Goal: Task Accomplishment & Management: Manage account settings

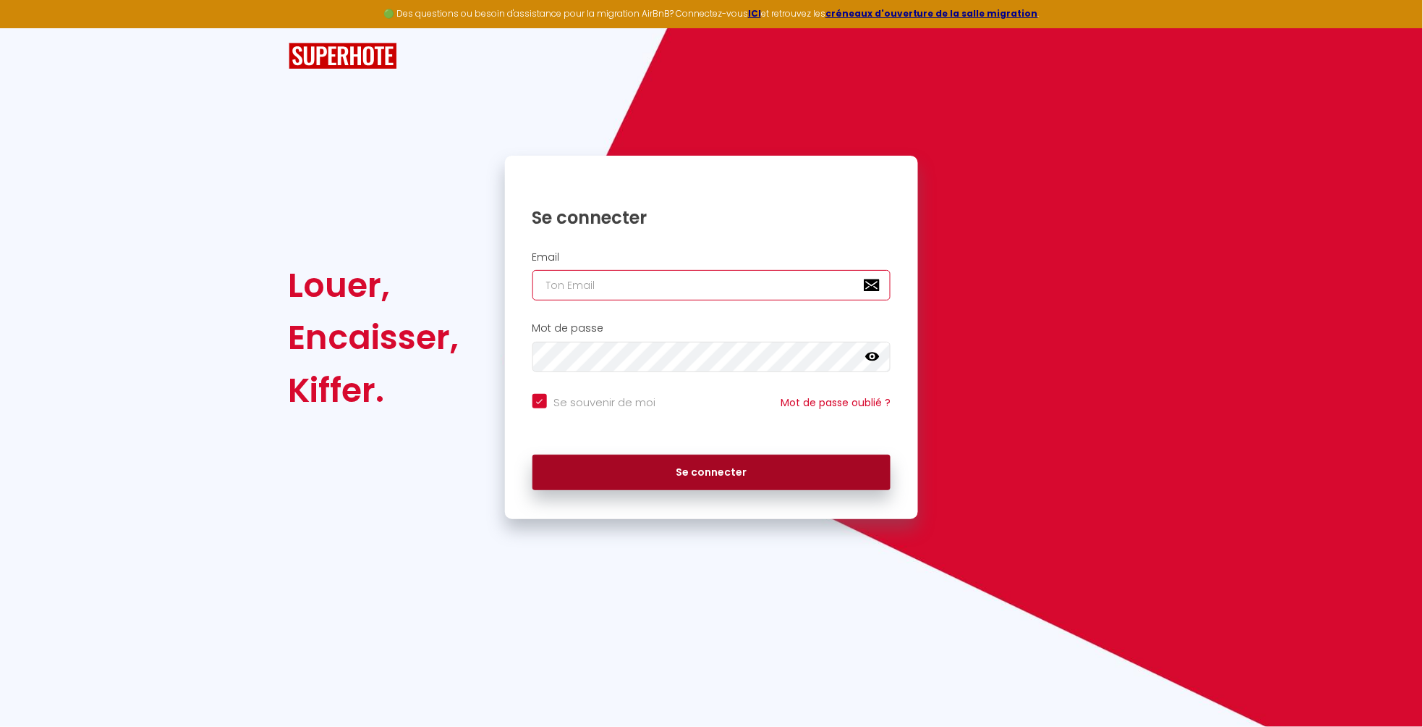
type input "[EMAIL_ADDRESS][PERSON_NAME][DOMAIN_NAME]"
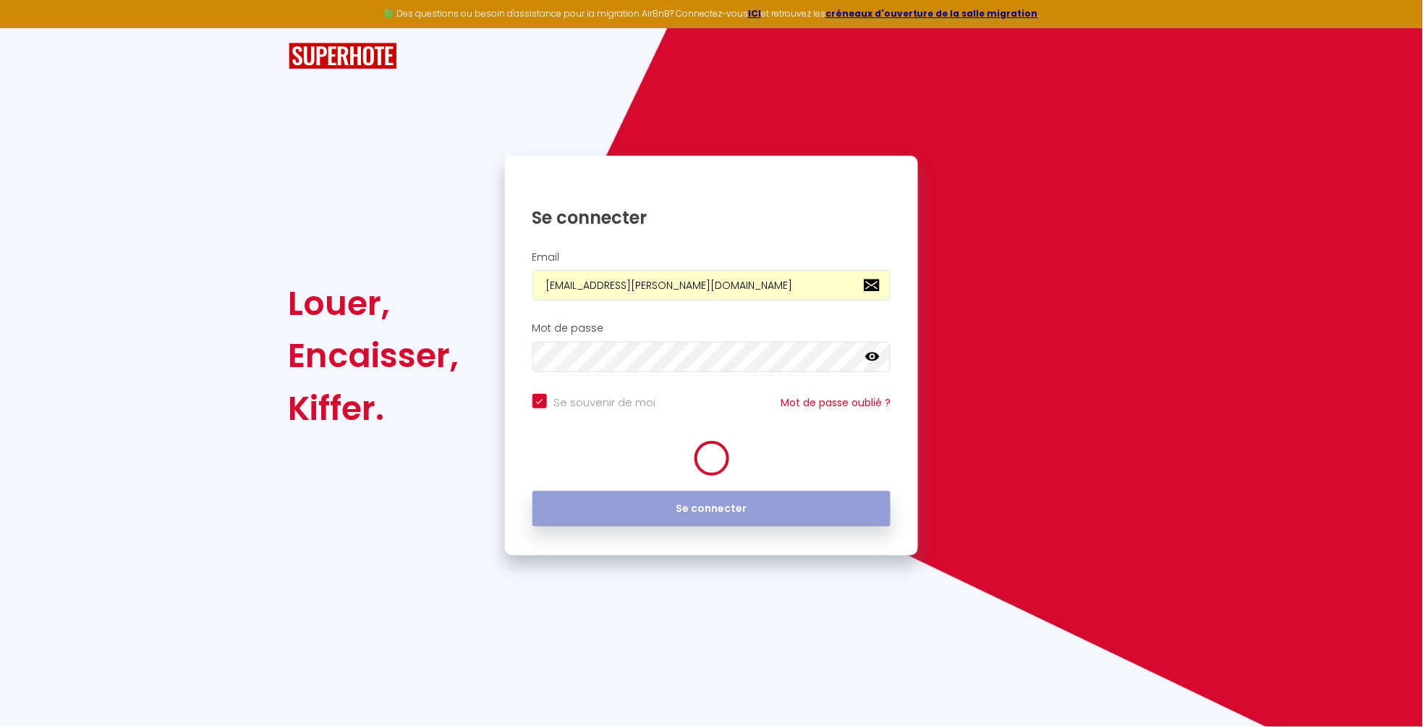
click at [689, 491] on button "Se connecter" at bounding box center [712, 509] width 359 height 36
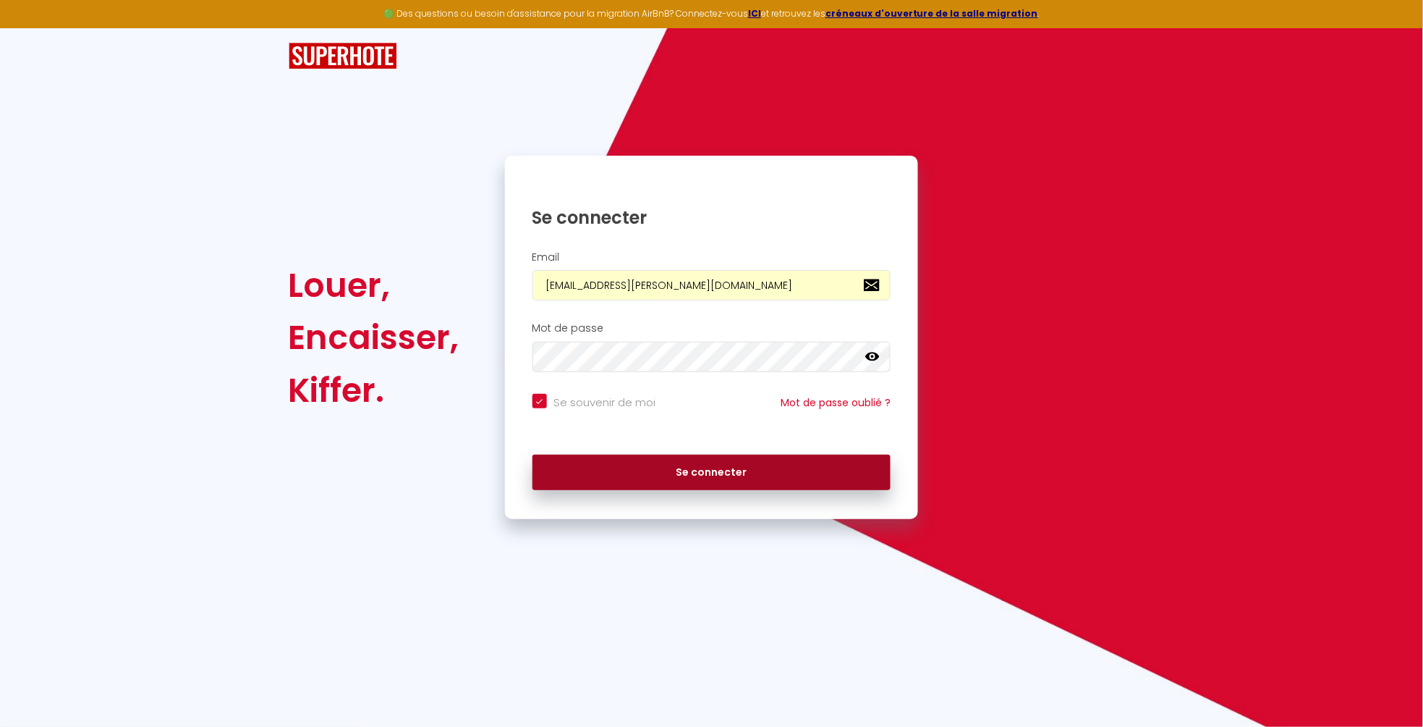
click at [693, 481] on button "Se connecter" at bounding box center [712, 472] width 359 height 36
checkbox input "true"
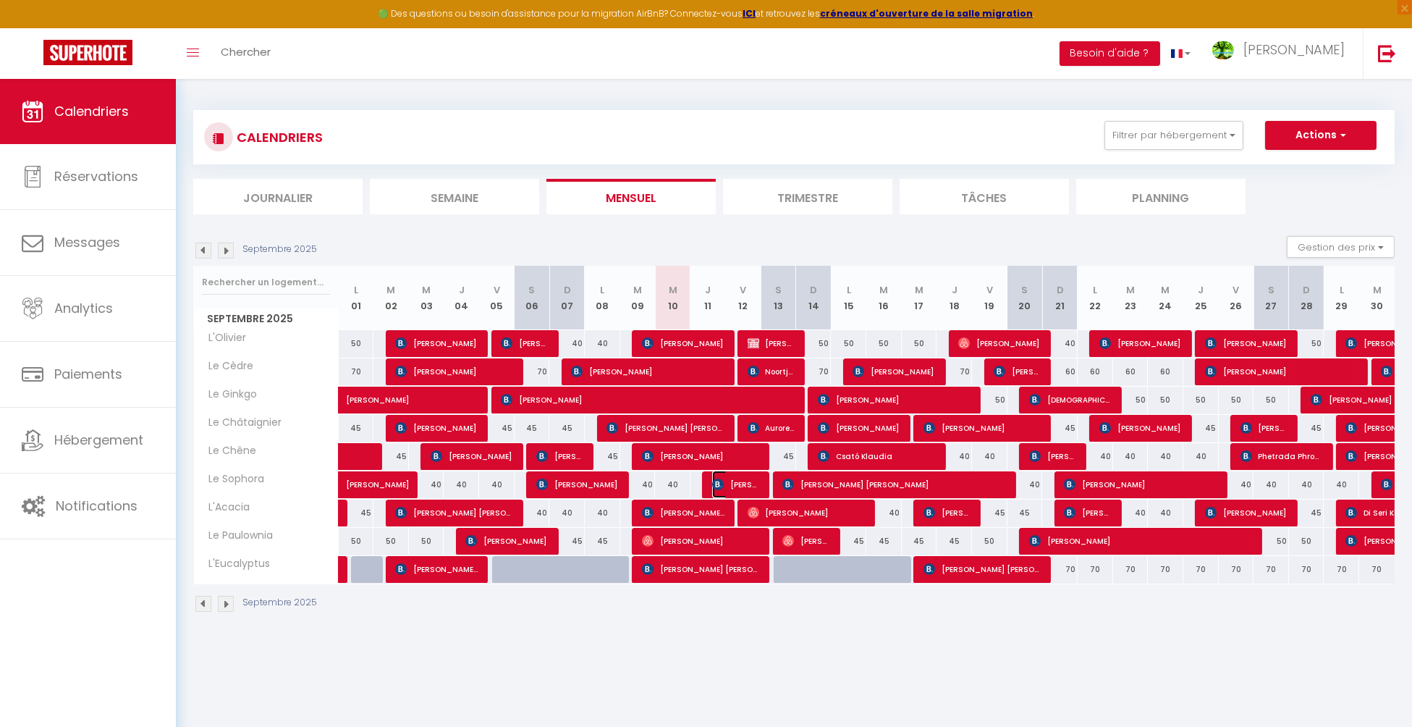
click at [733, 481] on span "[PERSON_NAME]" at bounding box center [735, 483] width 47 height 27
select select "OK"
select select "KO"
select select "0"
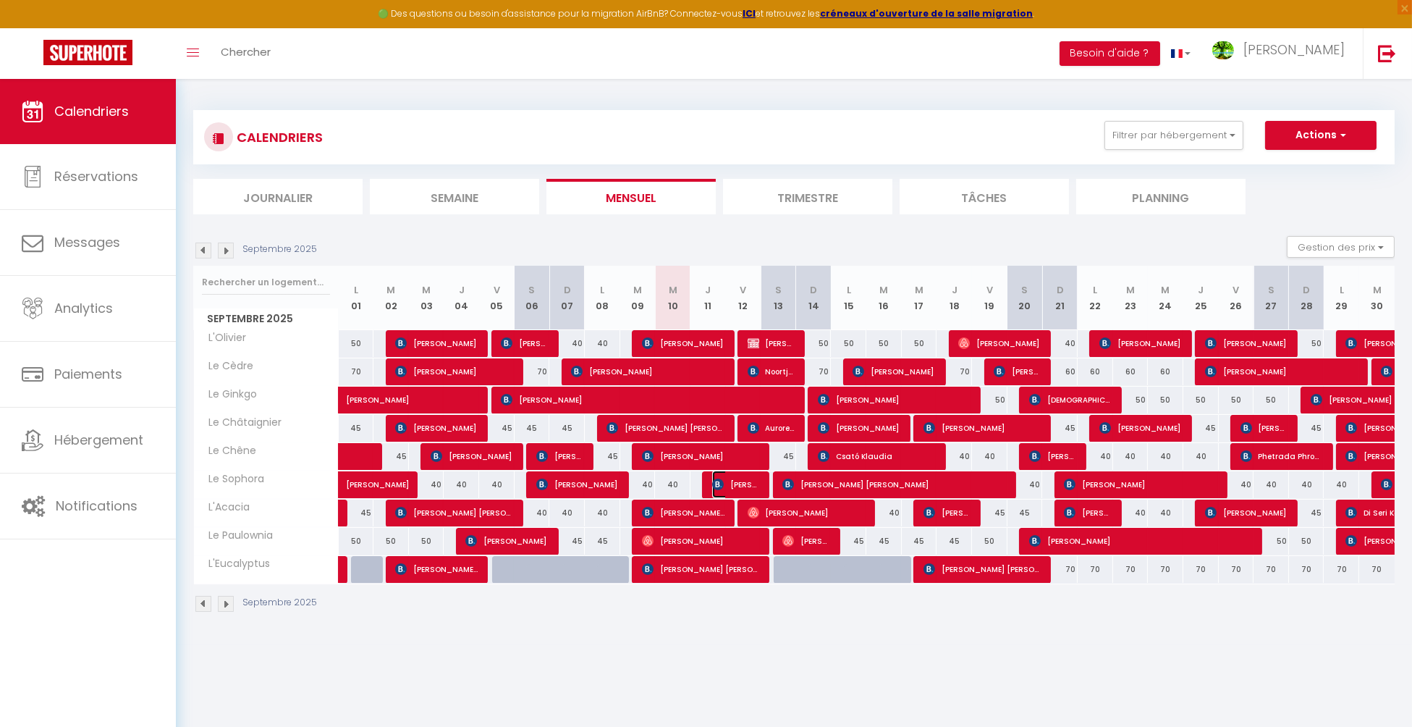
select select "1"
select select
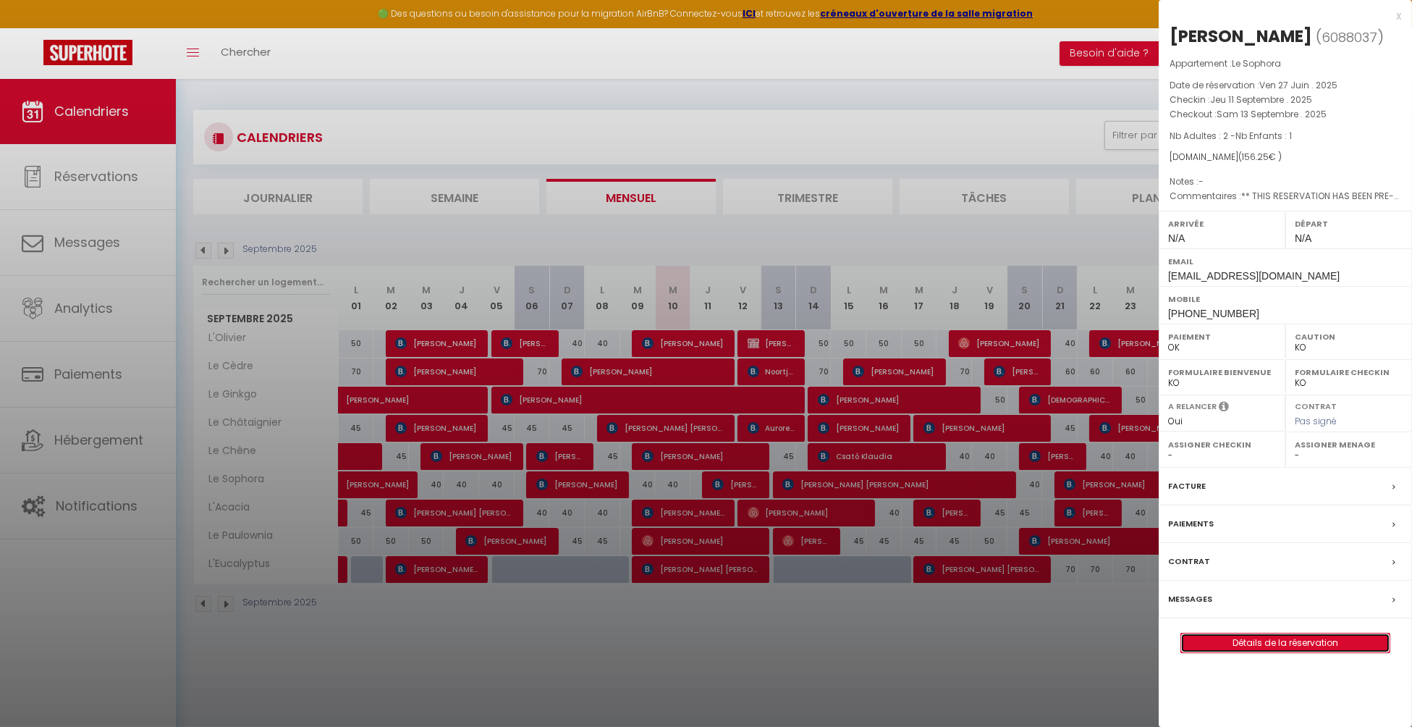
click at [1256, 652] on link "Détails de la réservation" at bounding box center [1285, 642] width 208 height 19
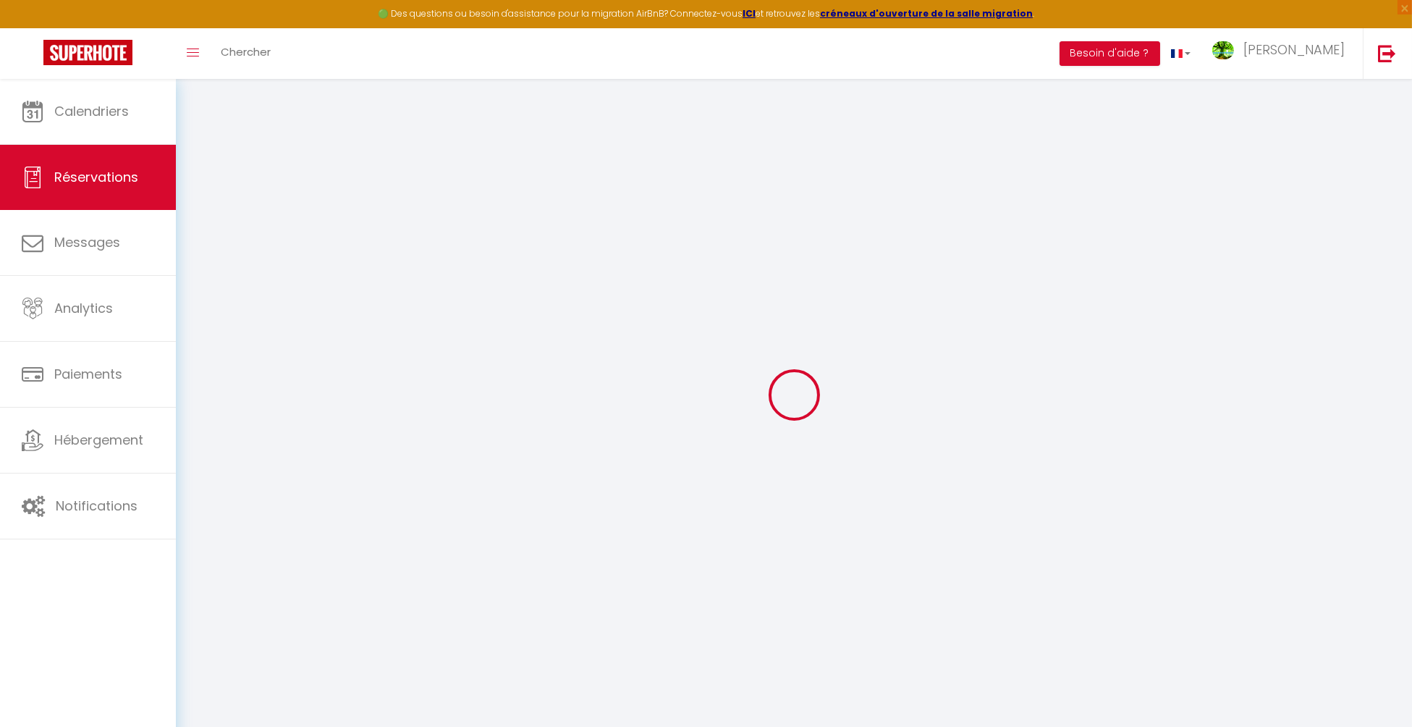
type input "[PERSON_NAME]"
type input "Resende [PERSON_NAME]"
type input "[EMAIL_ADDRESS][DOMAIN_NAME]"
type input "[PHONE_NUMBER]"
type input "."
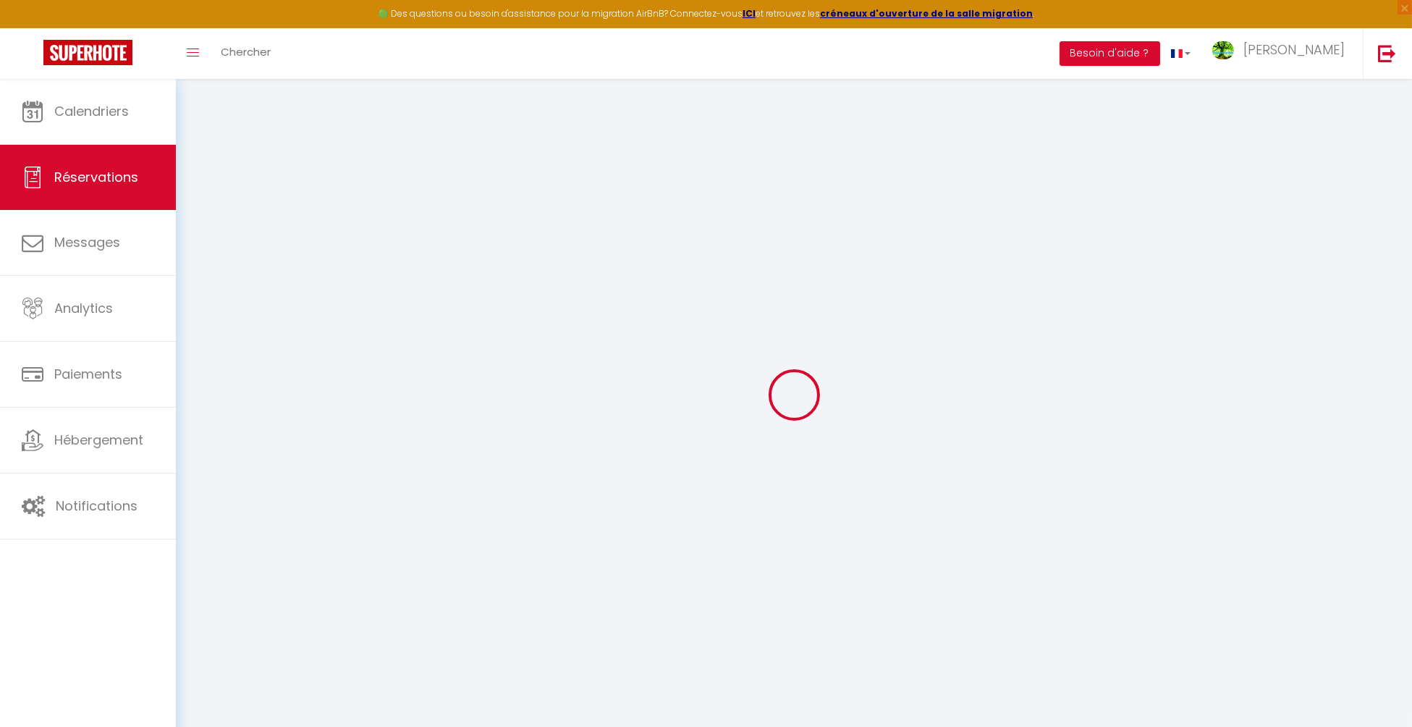
select select "PT"
type input "26.35"
type input "2.19"
select select "18628"
select select "1"
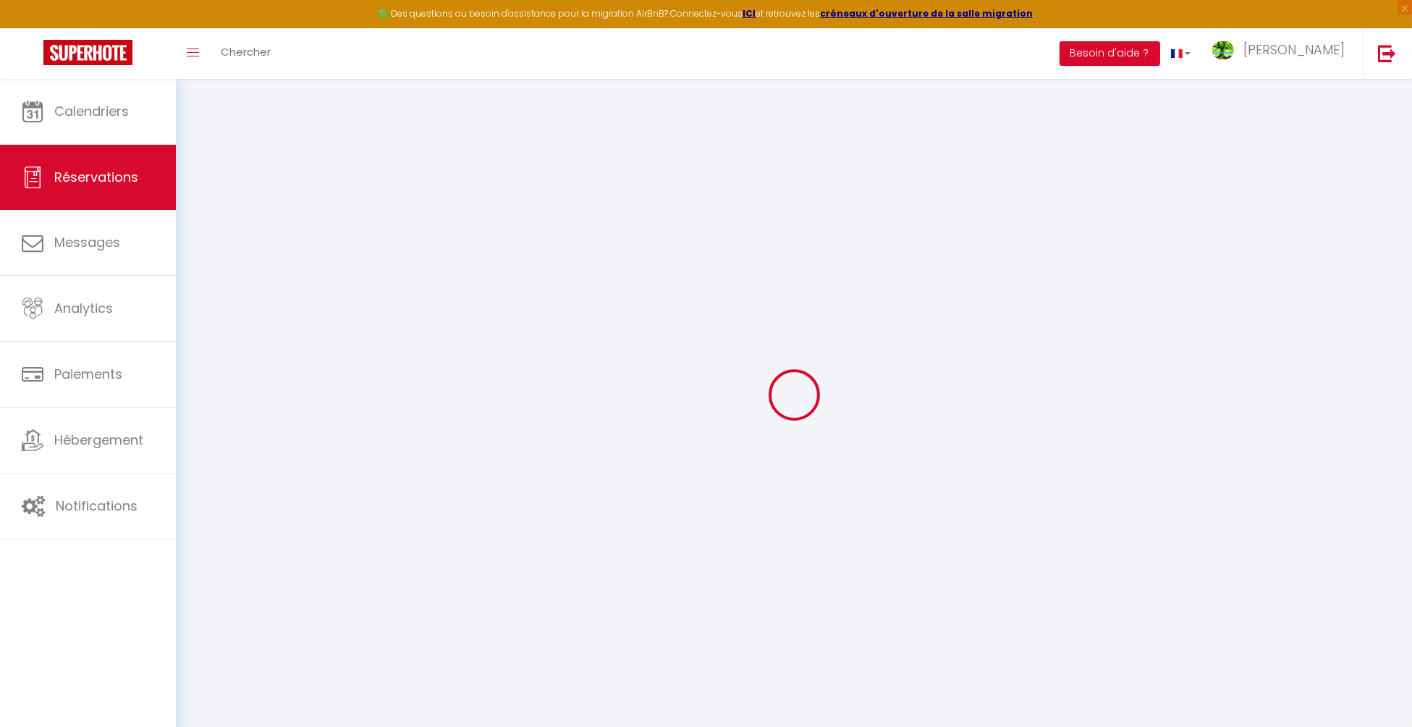
select select
type input "2"
type input "1"
select select "12"
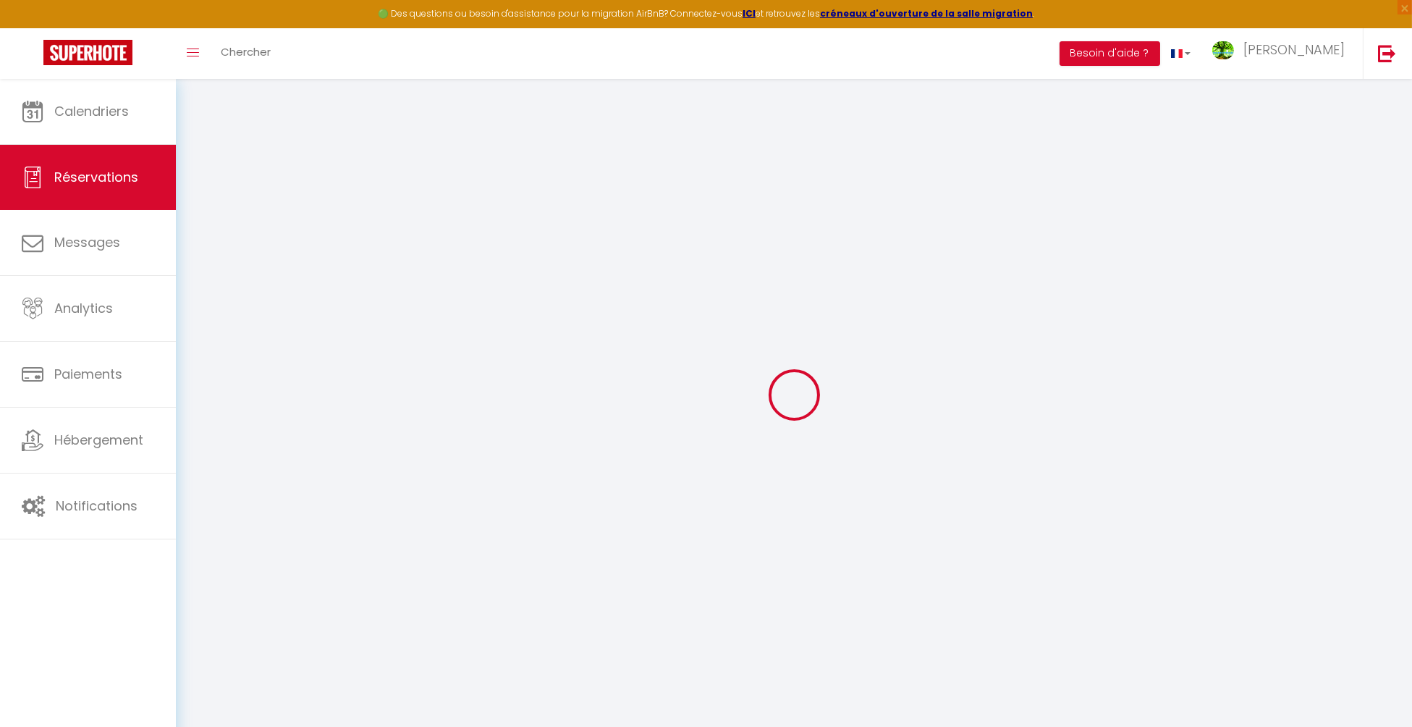
select select
type input "110"
checkbox input "false"
type input "0"
select select "2"
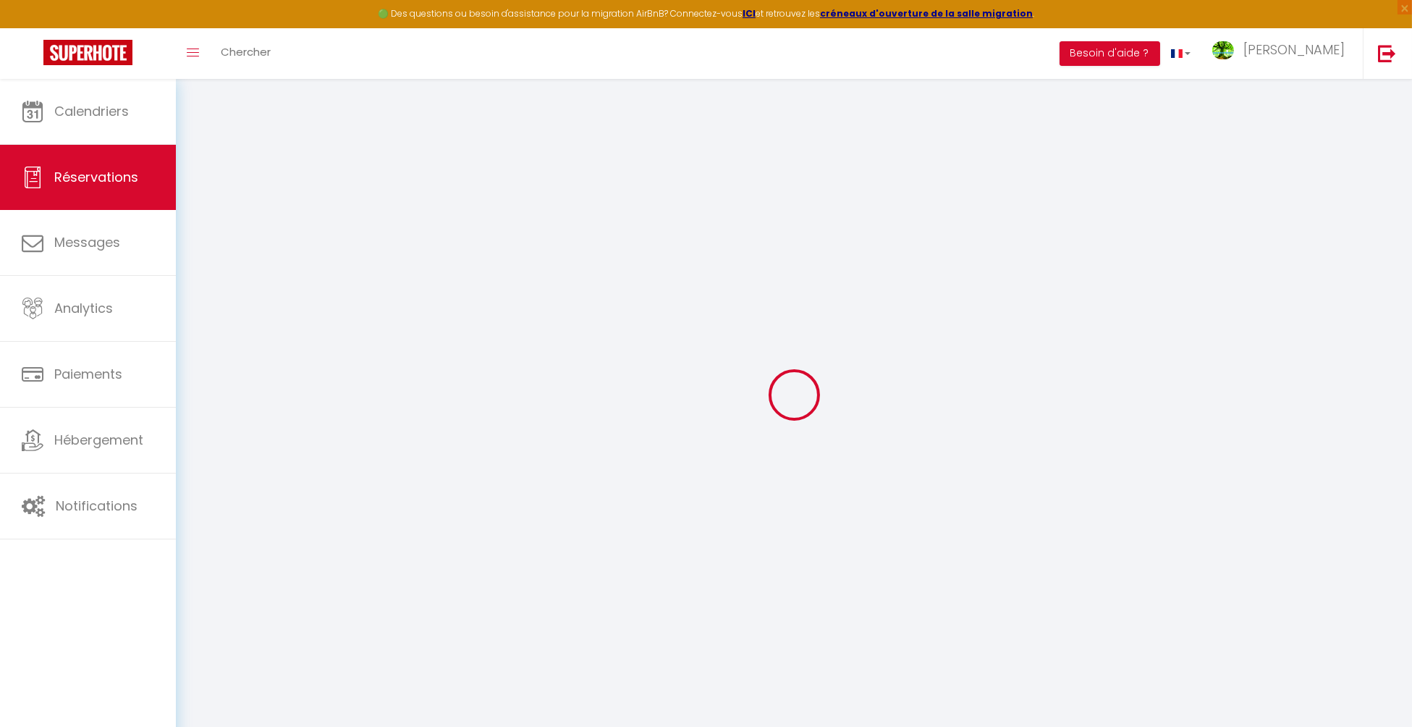
type input "0"
select select
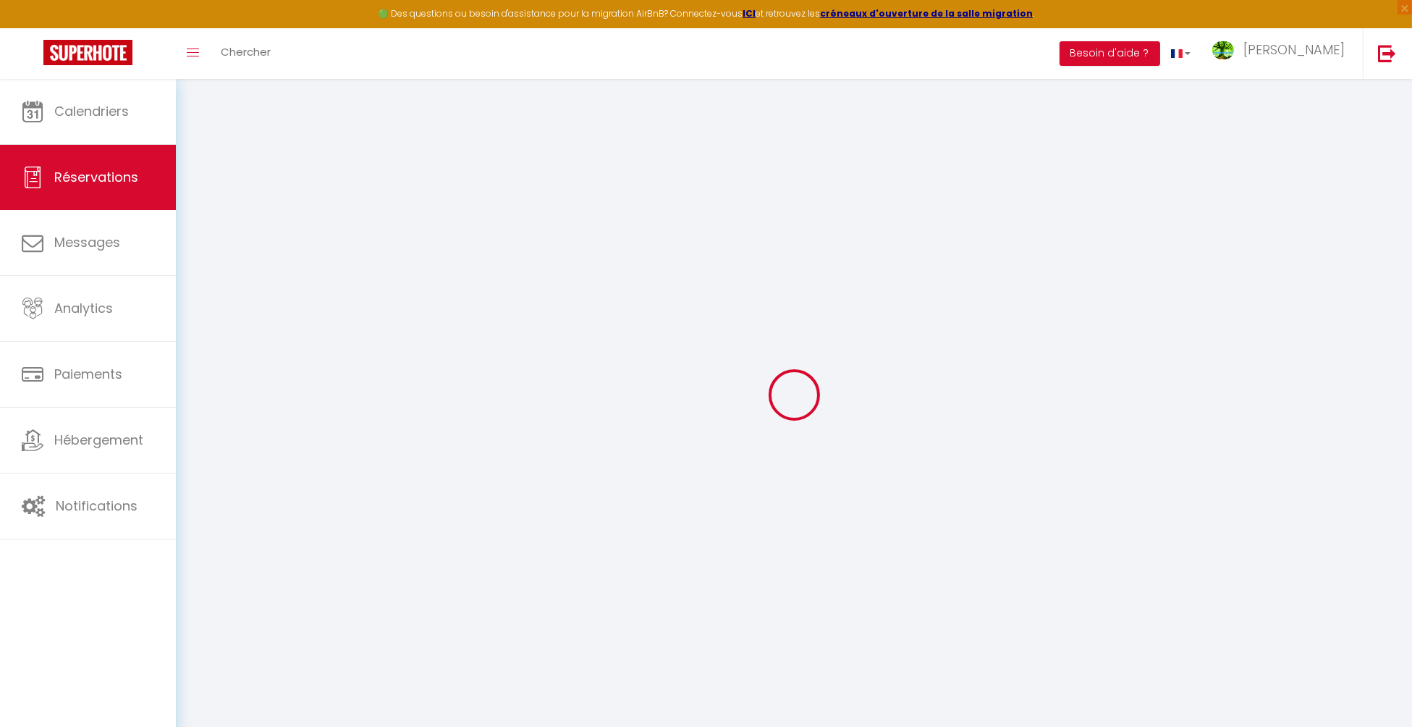
select select "14"
checkbox input "false"
select select
checkbox input "false"
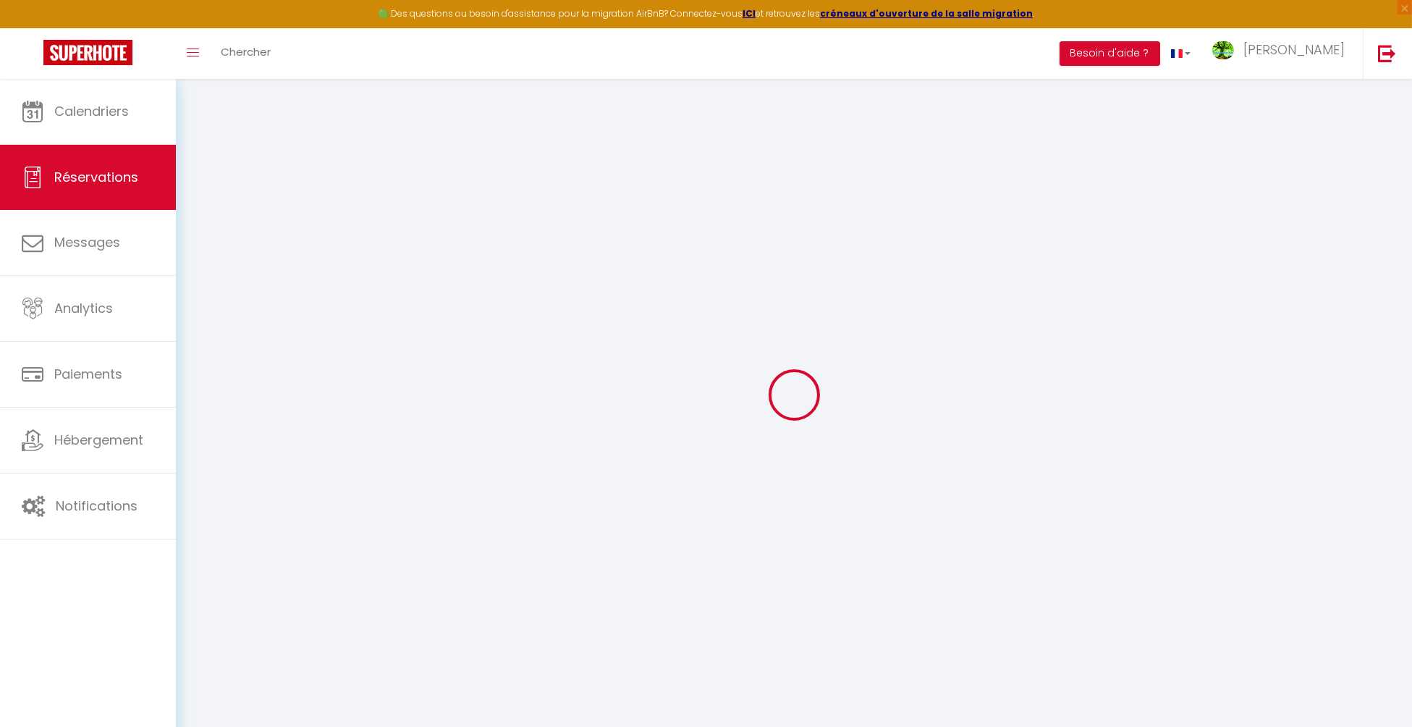
select select
checkbox input "false"
type textarea "** THIS RESERVATION HAS BEEN PRE-PAID ** BOOKING NOTE : Payment charge is EUR 2…"
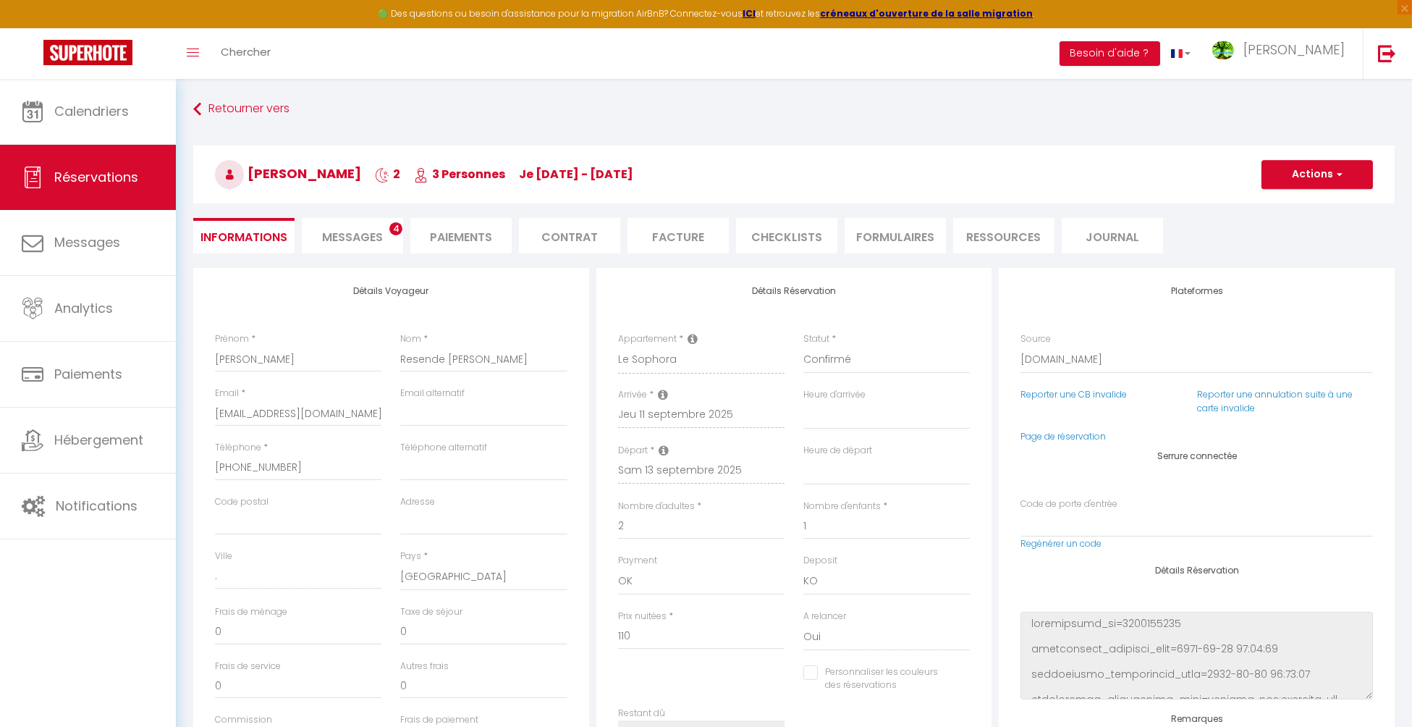
type input "45"
type input "1.25"
select select
checkbox input "false"
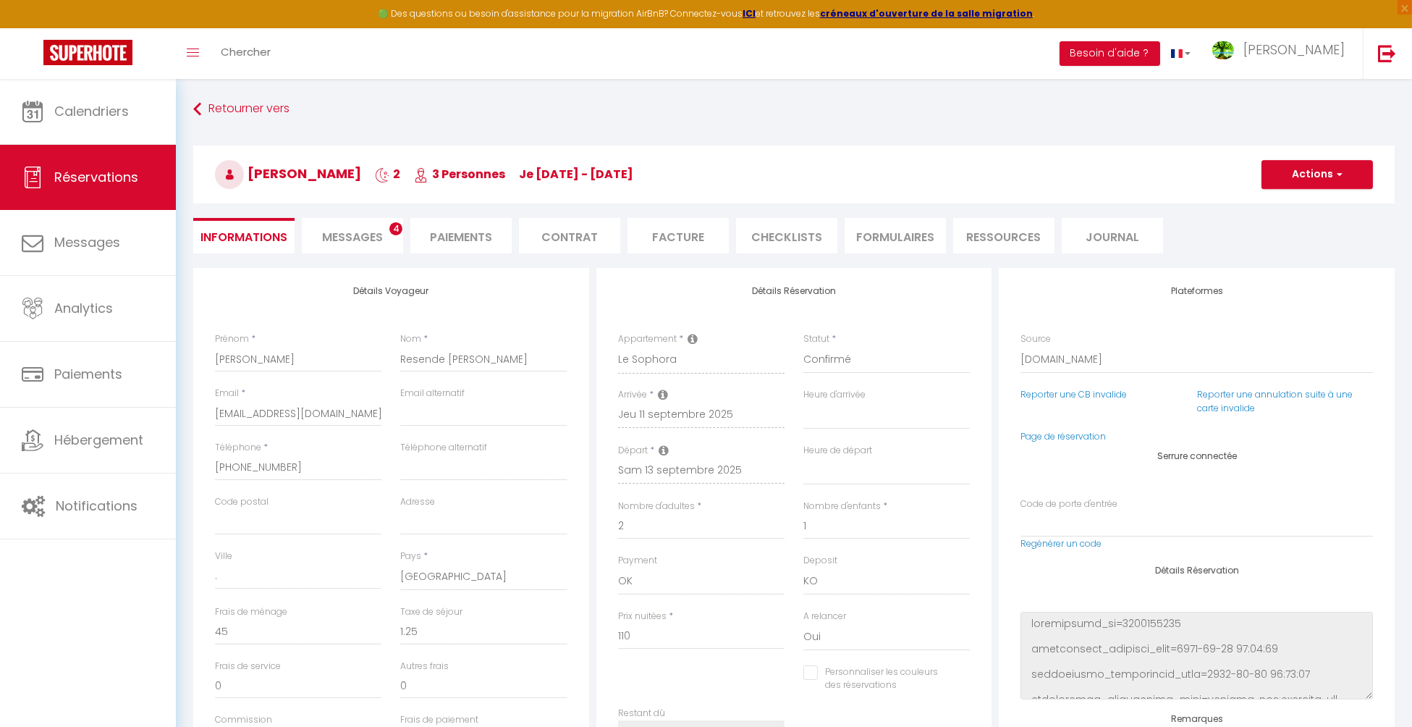
select select
checkbox input "false"
click at [360, 240] on span "Messages" at bounding box center [352, 237] width 61 height 17
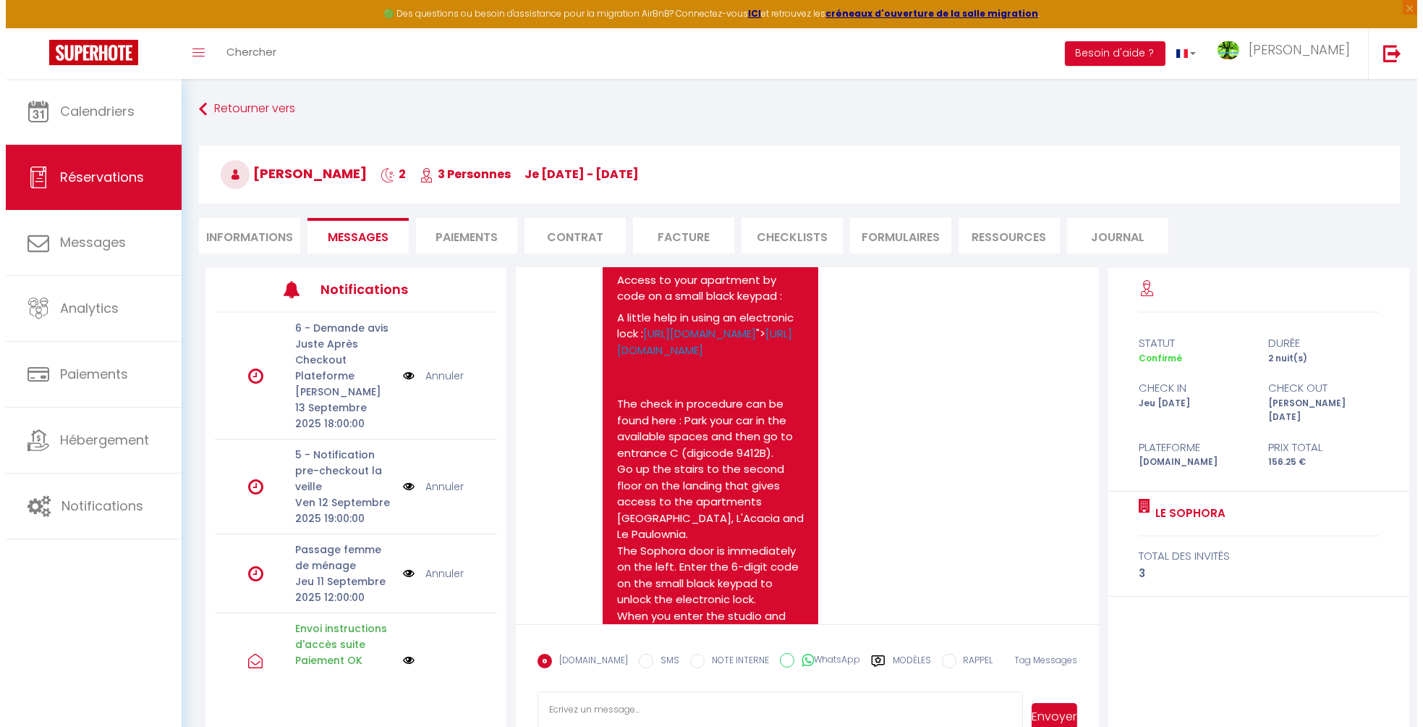
scroll to position [2814, 0]
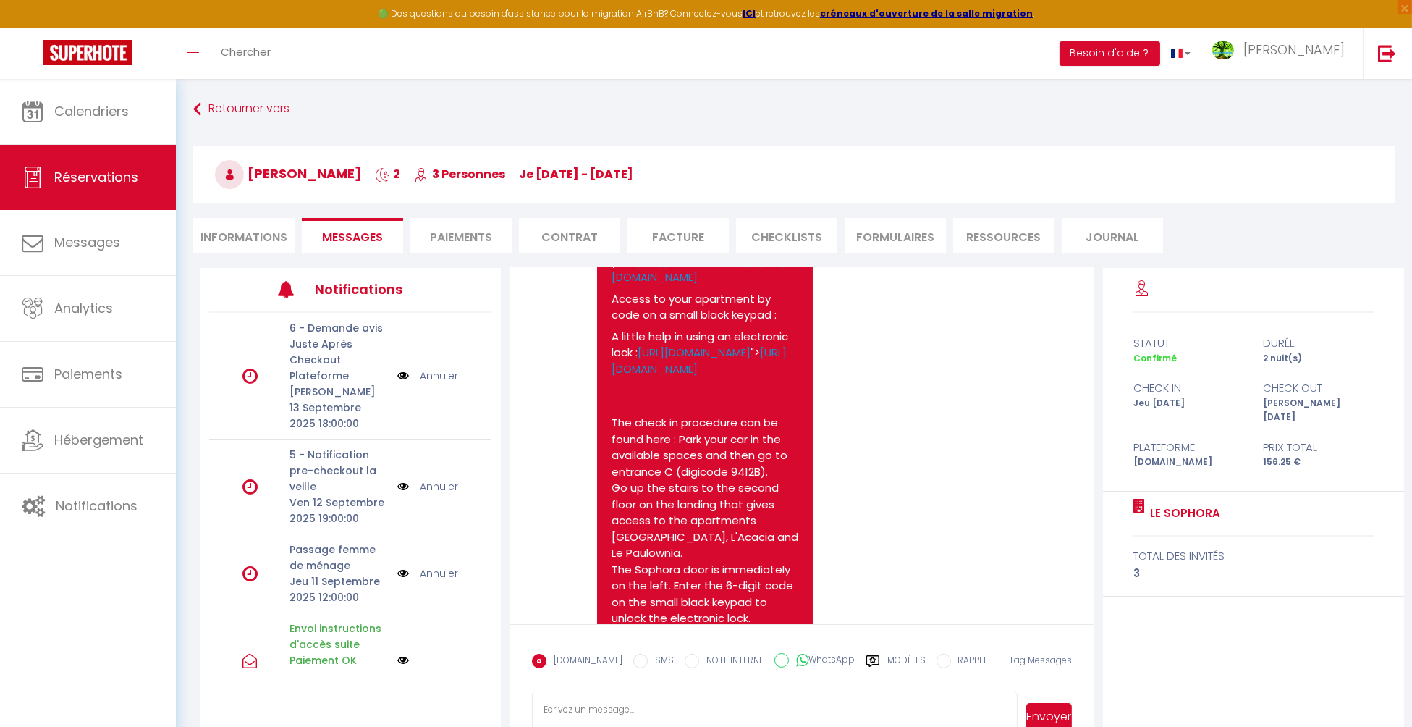
drag, startPoint x: 612, startPoint y: 512, endPoint x: 782, endPoint y: 527, distance: 170.0
click at [782, 323] on p "Access to your apartment by code on a small black keypad :" at bounding box center [704, 307] width 187 height 33
copy p "Access to your apartment by code on a small black keypad :"
click at [227, 234] on li "Informations" at bounding box center [243, 235] width 101 height 35
select select
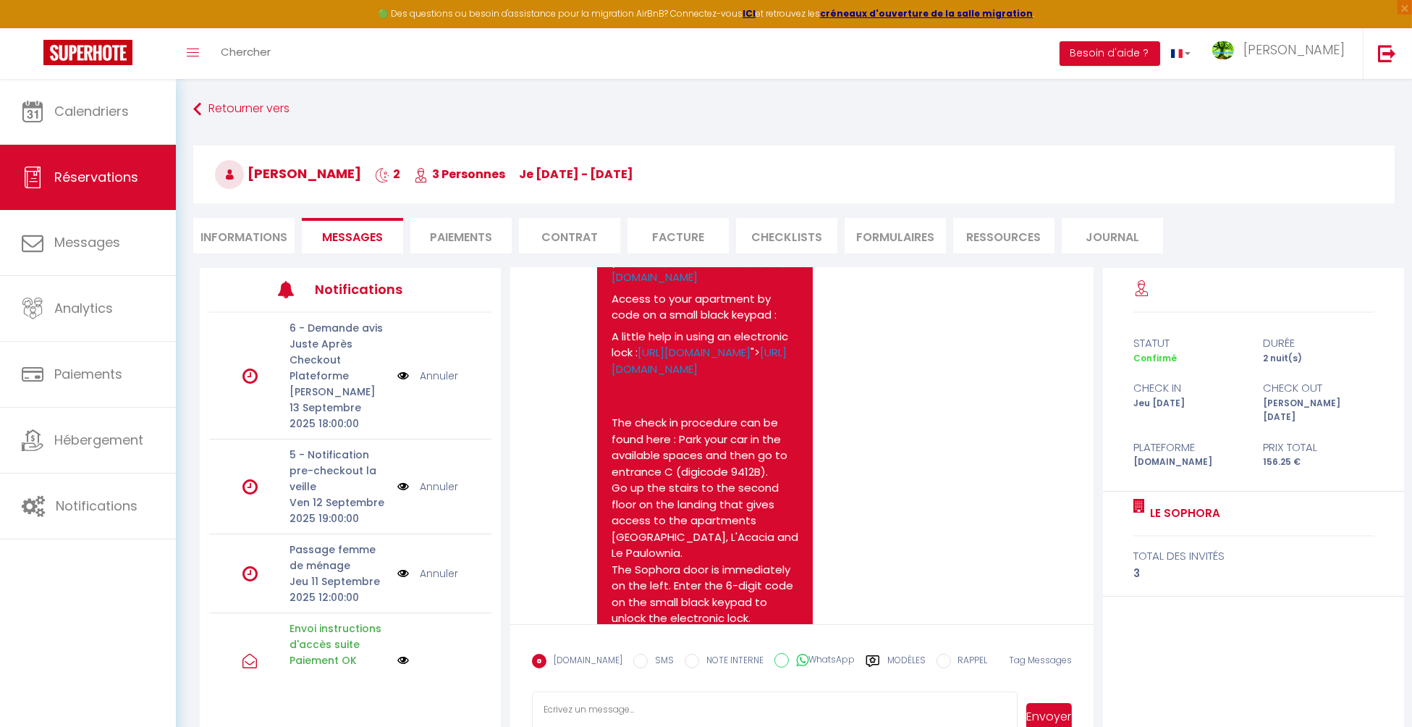
select select
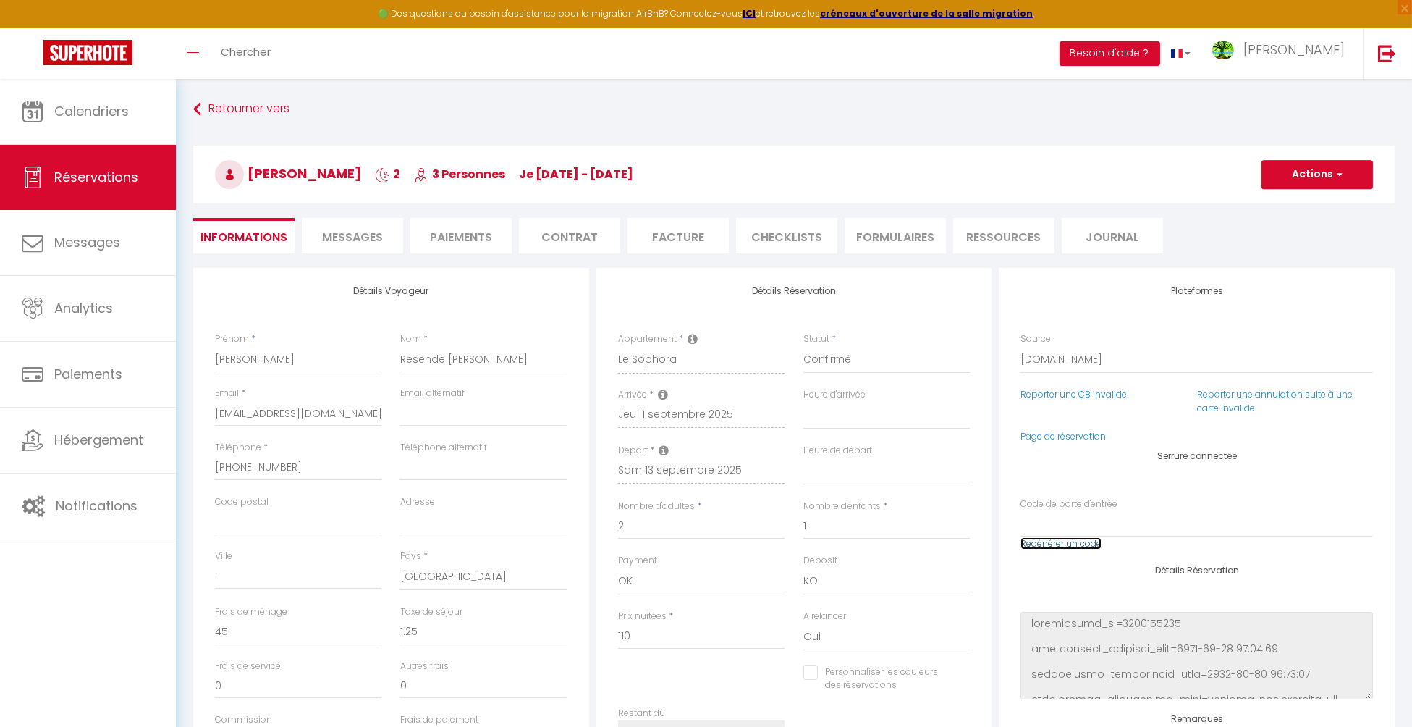
click at [1067, 543] on link "Regénérer un code" at bounding box center [1060, 543] width 81 height 12
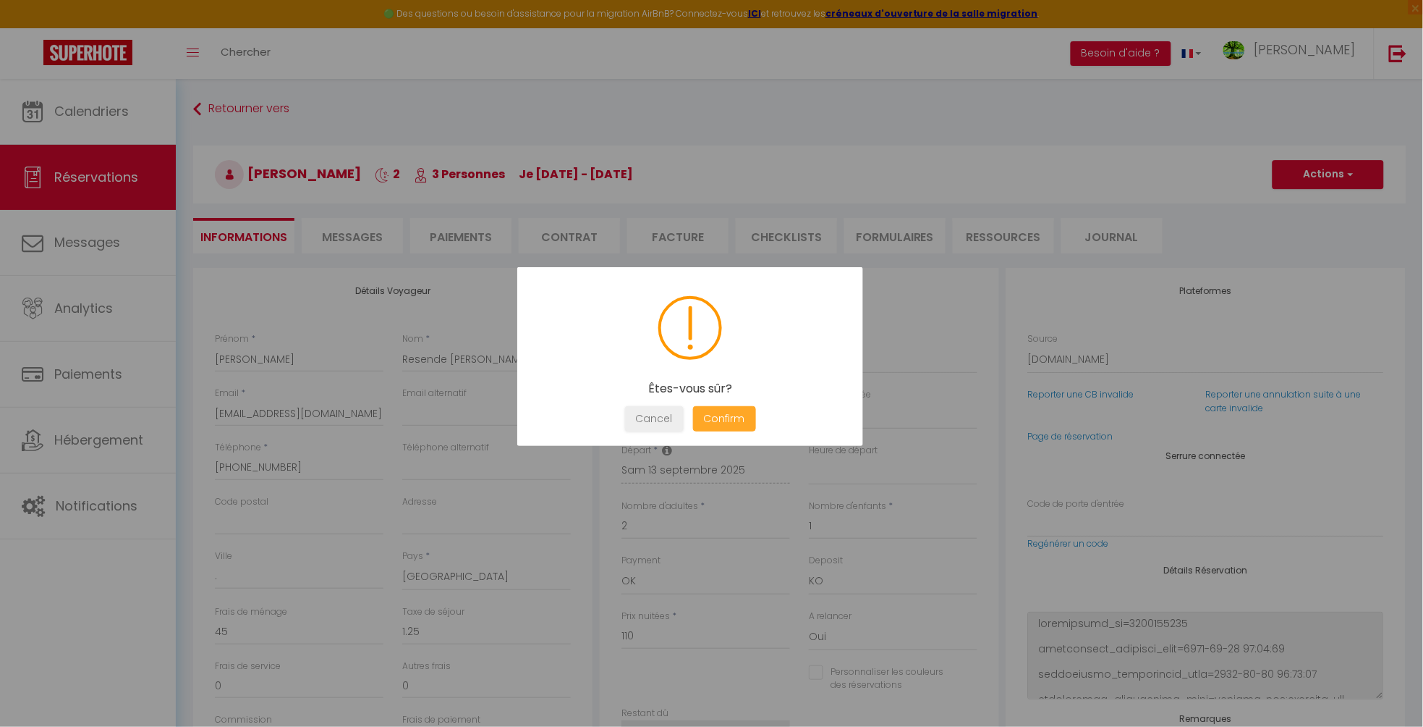
click at [709, 414] on button "Confirm" at bounding box center [724, 418] width 63 height 25
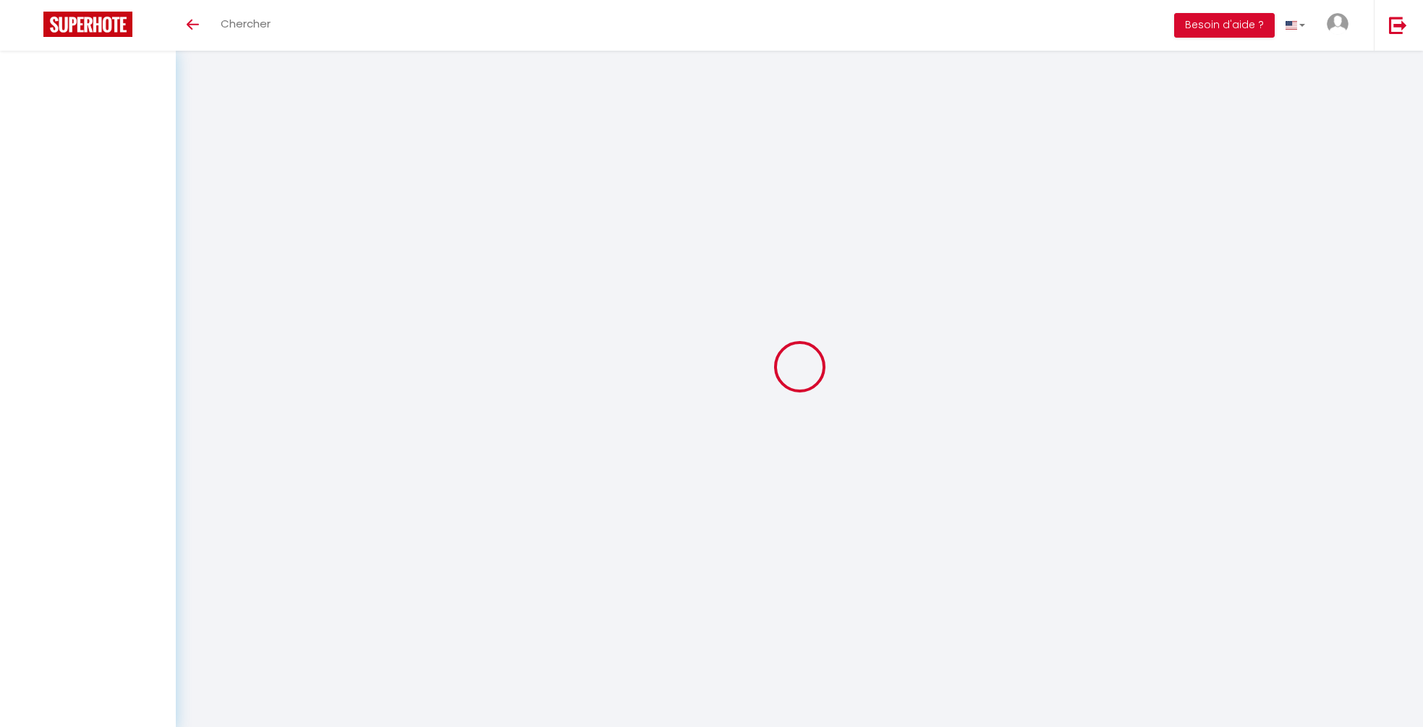
select select
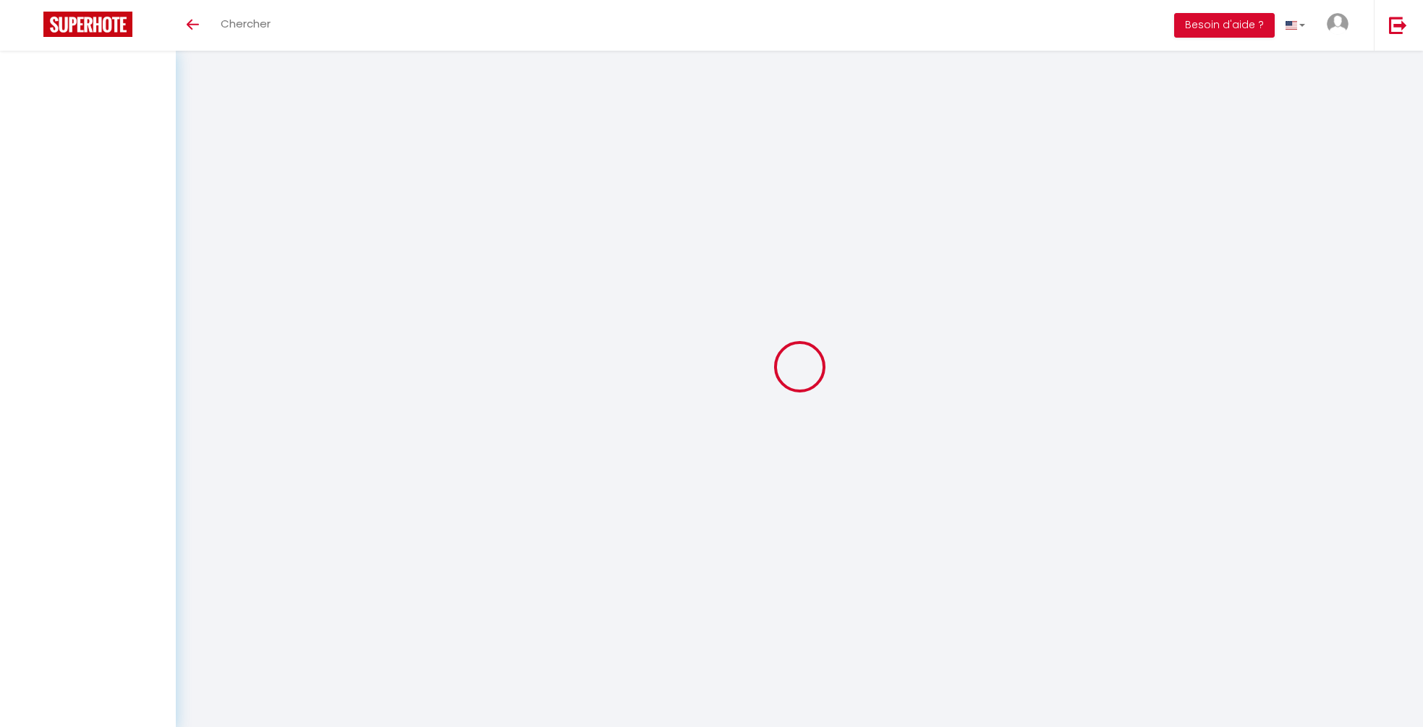
select select
checkbox input "false"
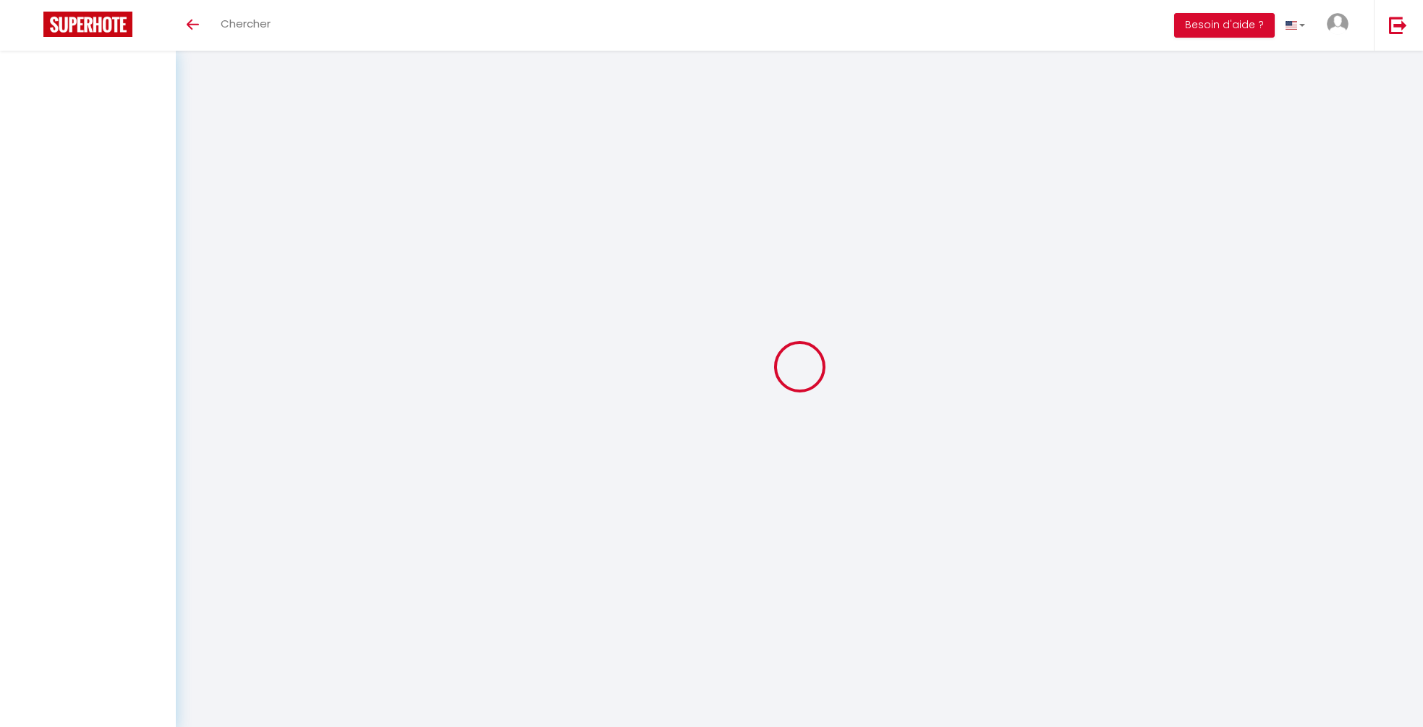
select select
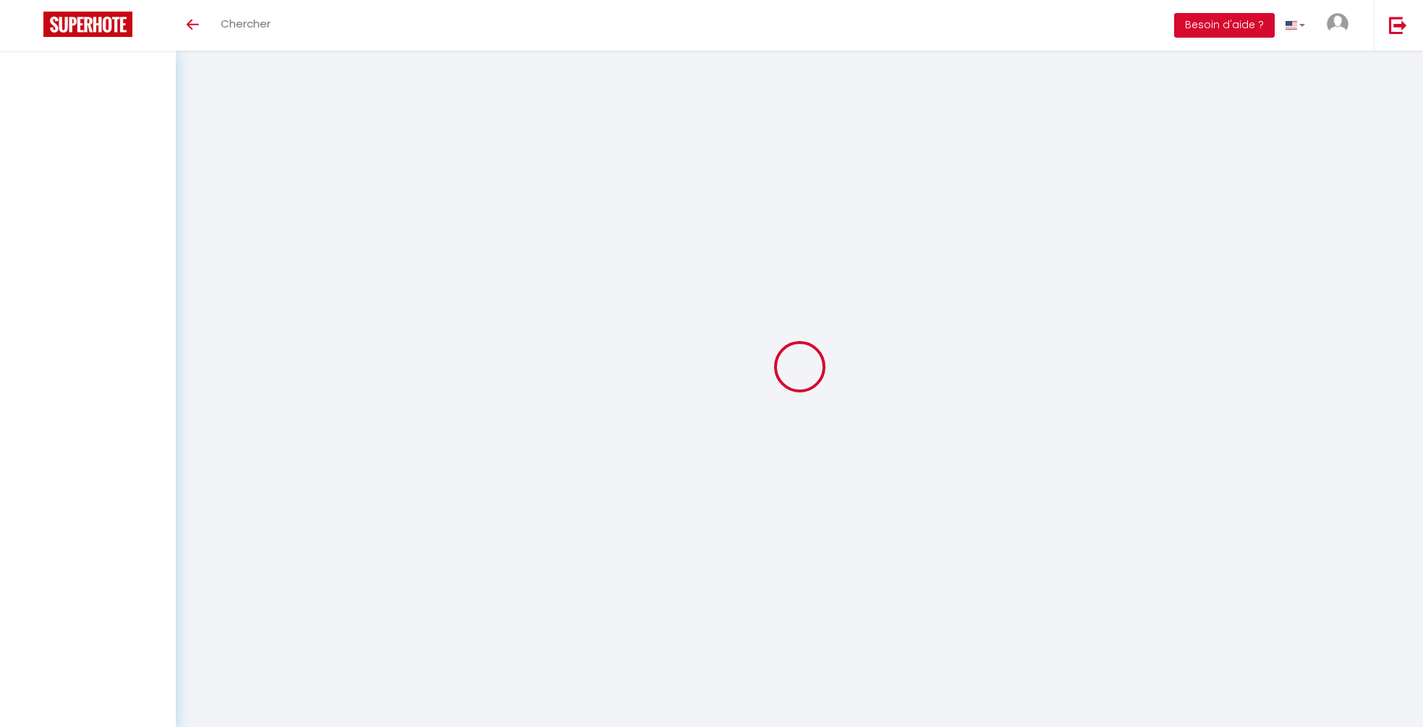
select select
checkbox input "false"
select select
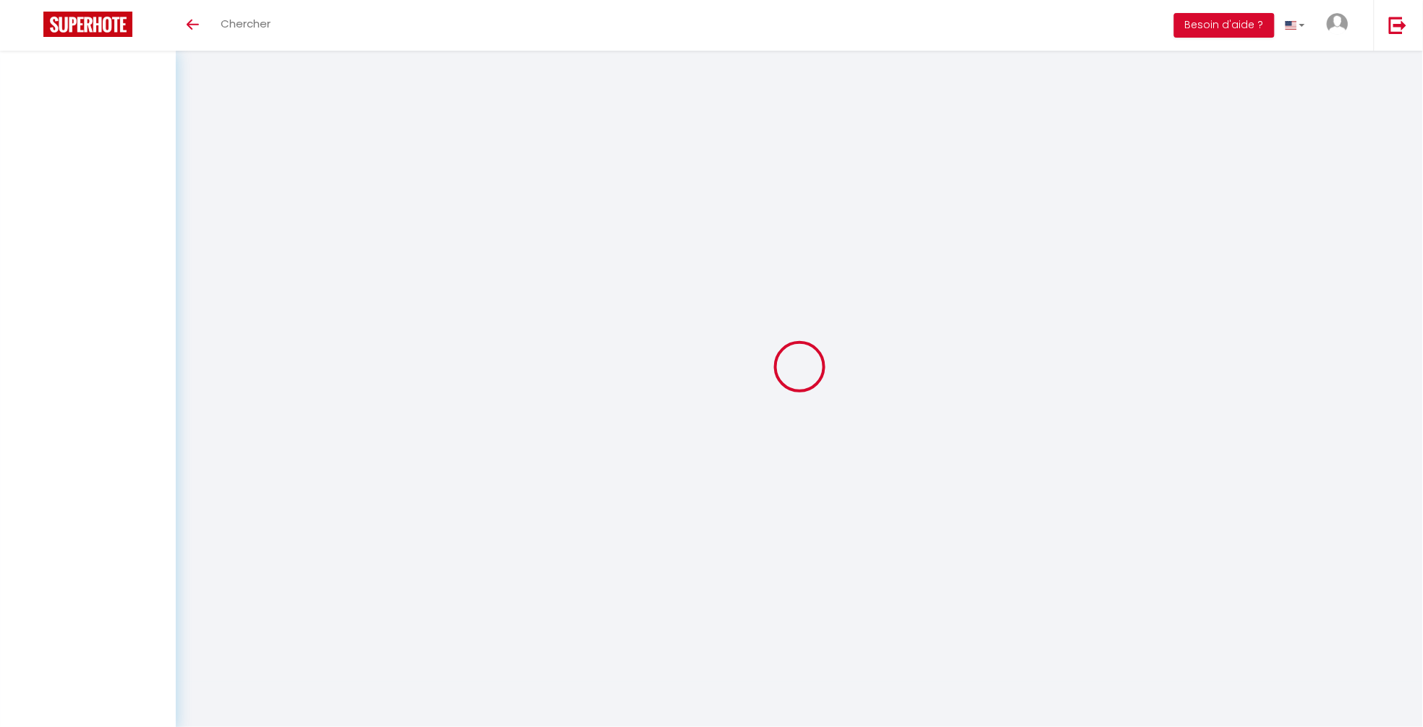
select select
checkbox input "false"
select select
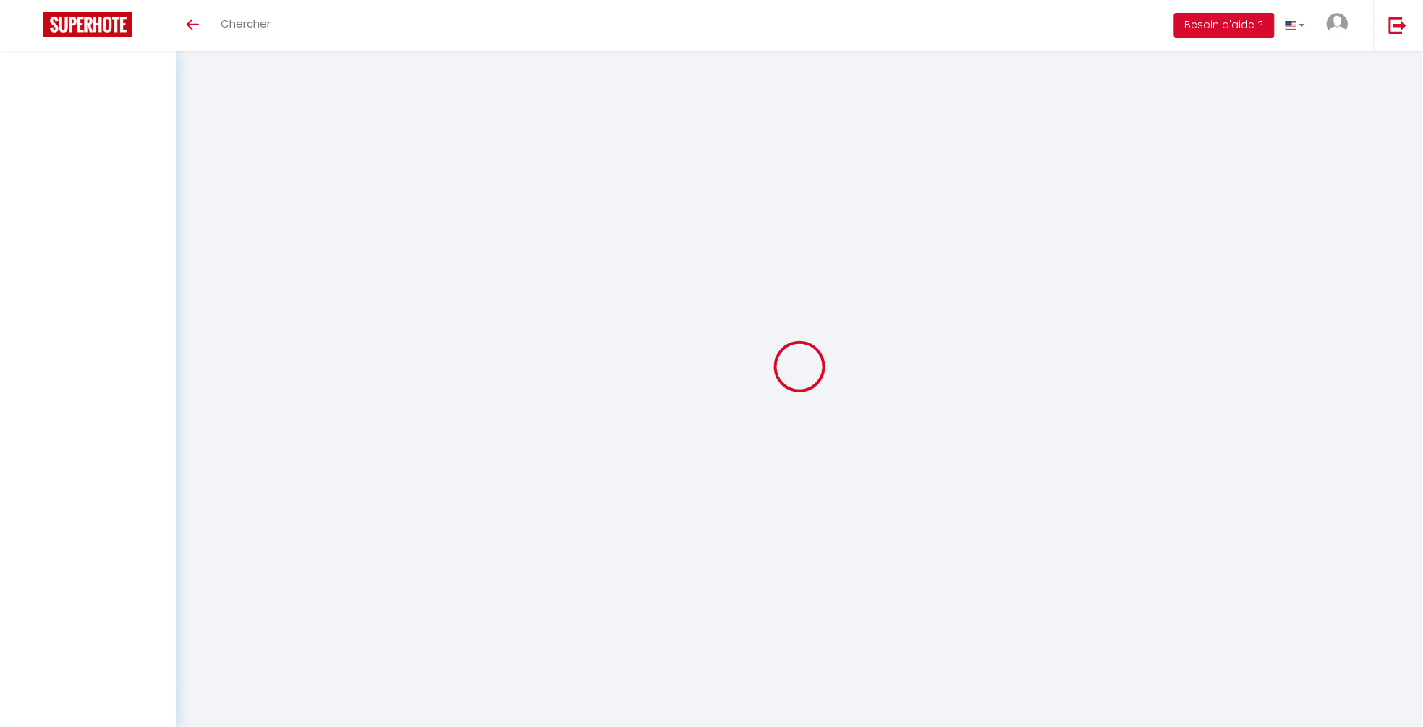
select select
checkbox input "false"
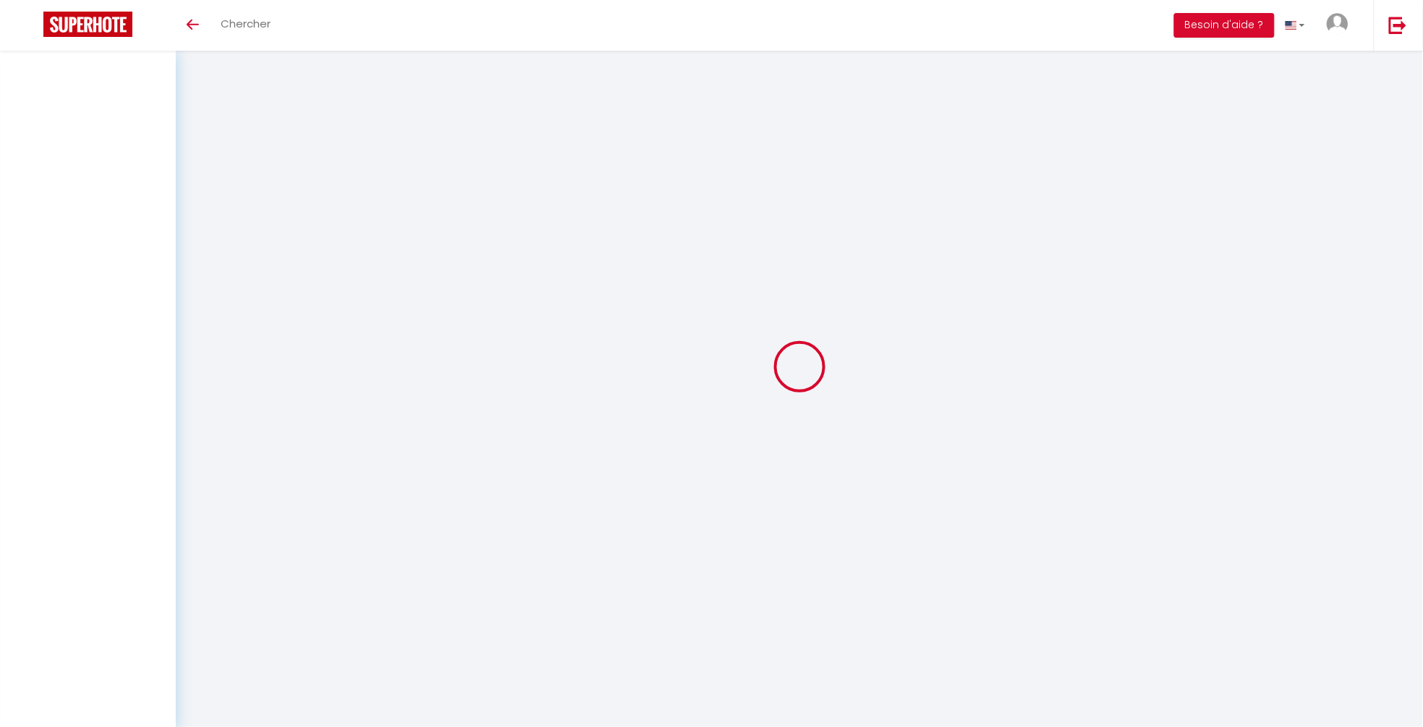
select select
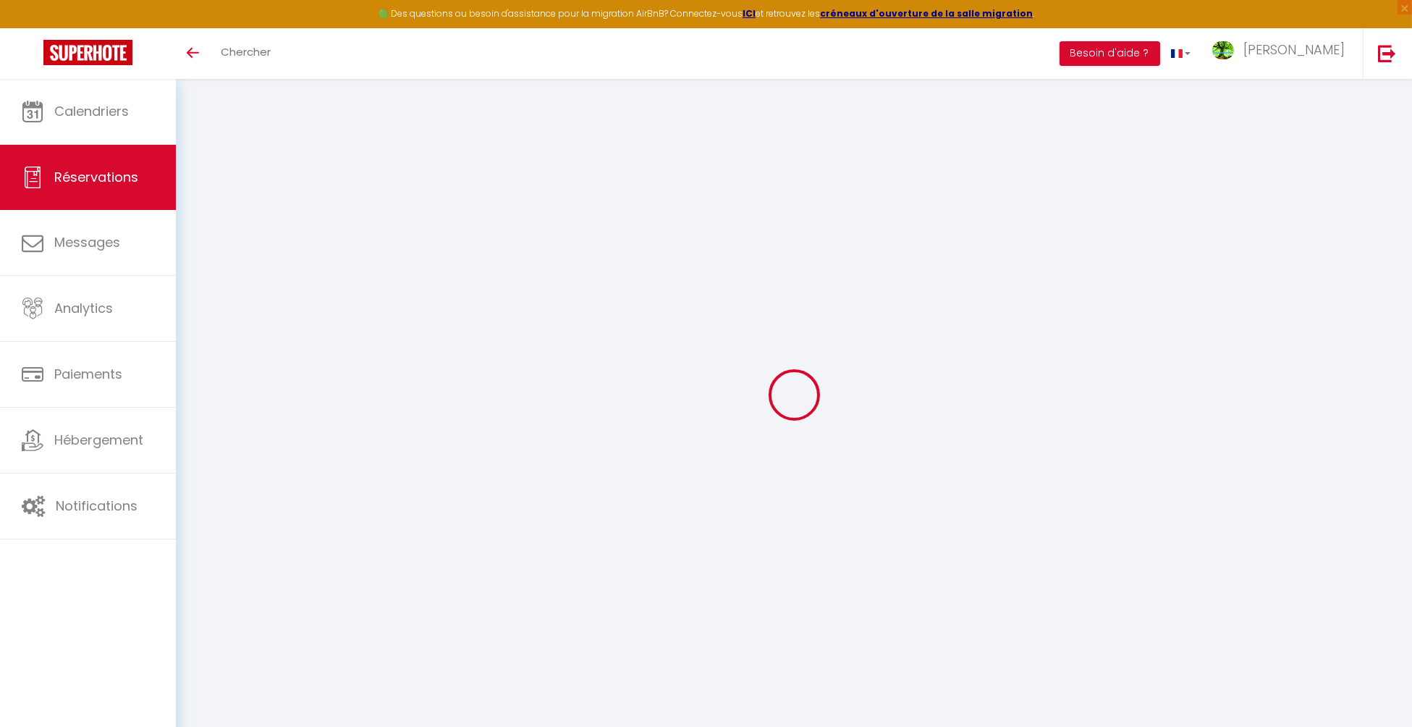
select select
checkbox input "false"
select select
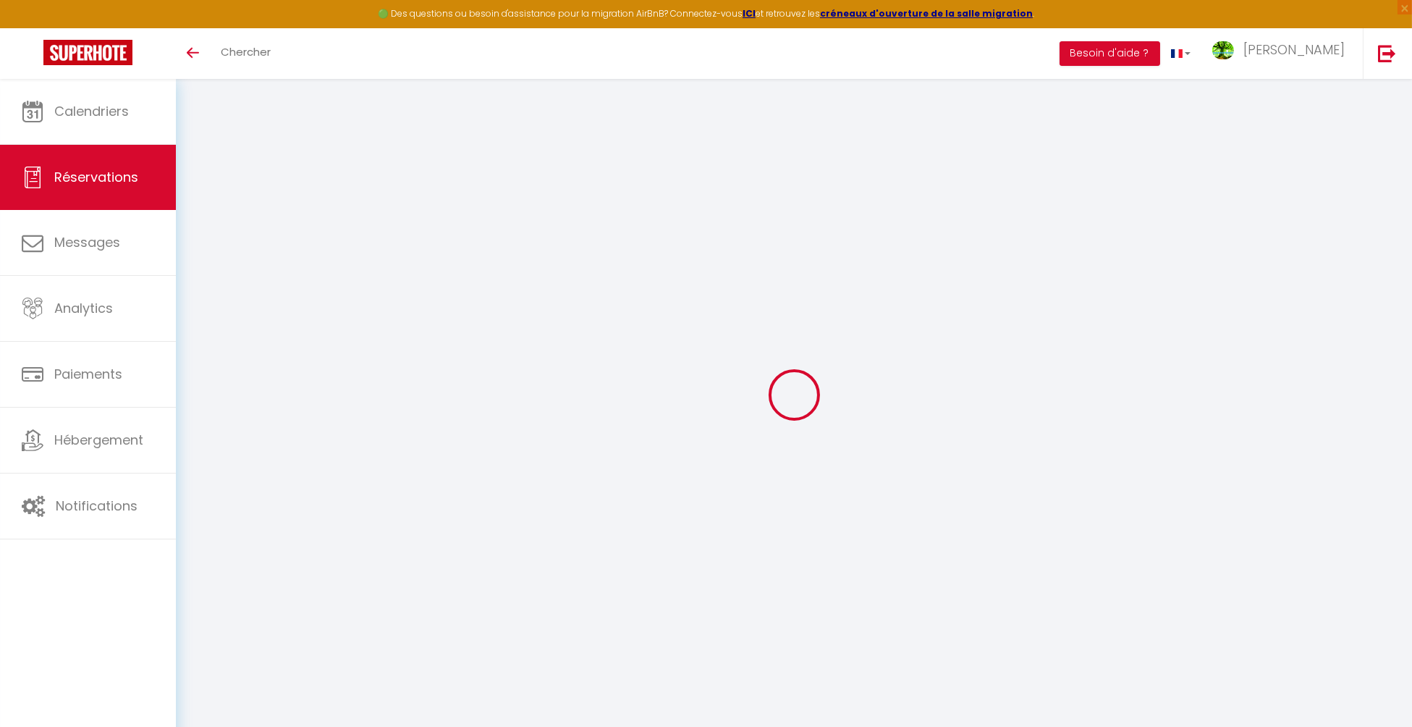
checkbox input "false"
type textarea "** THIS RESERVATION HAS BEEN PRE-PAID ** BOOKING NOTE : Payment charge is EUR 2…"
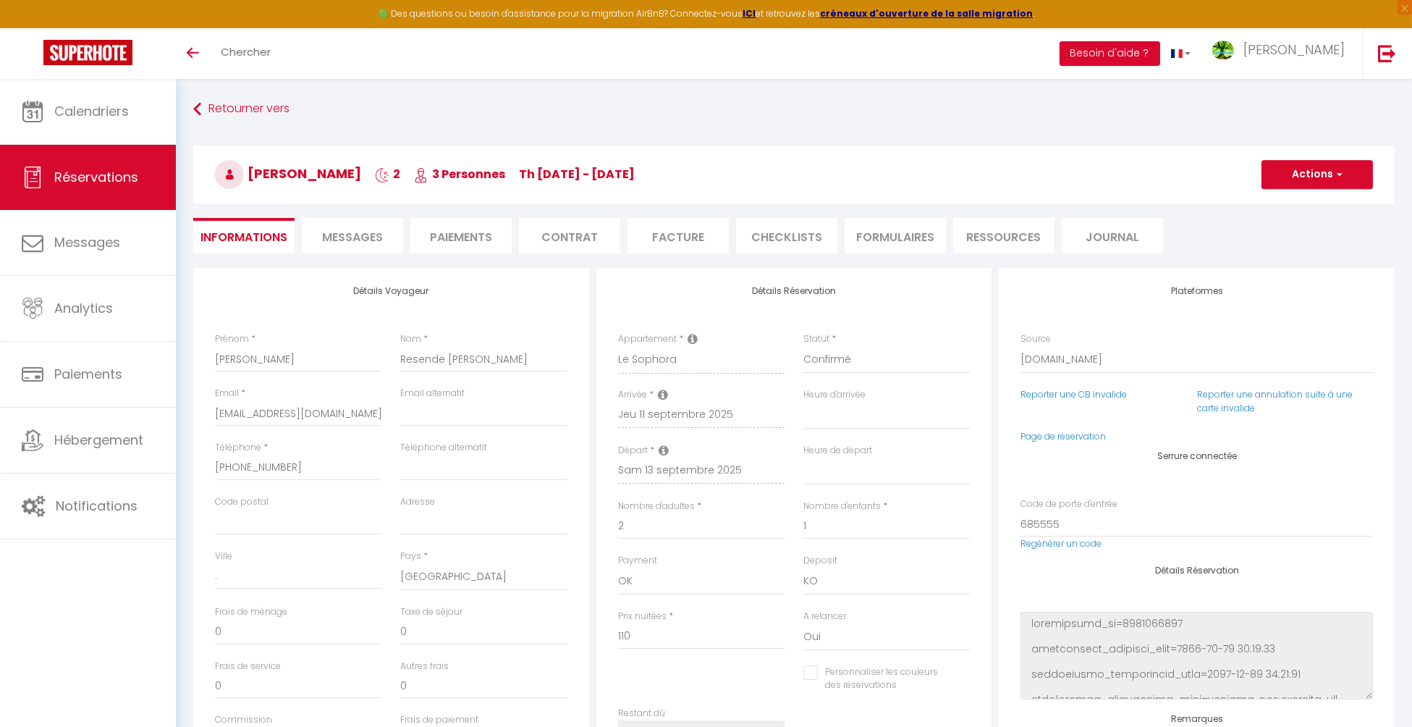
type input "45"
type input "1.25"
select select
checkbox input "false"
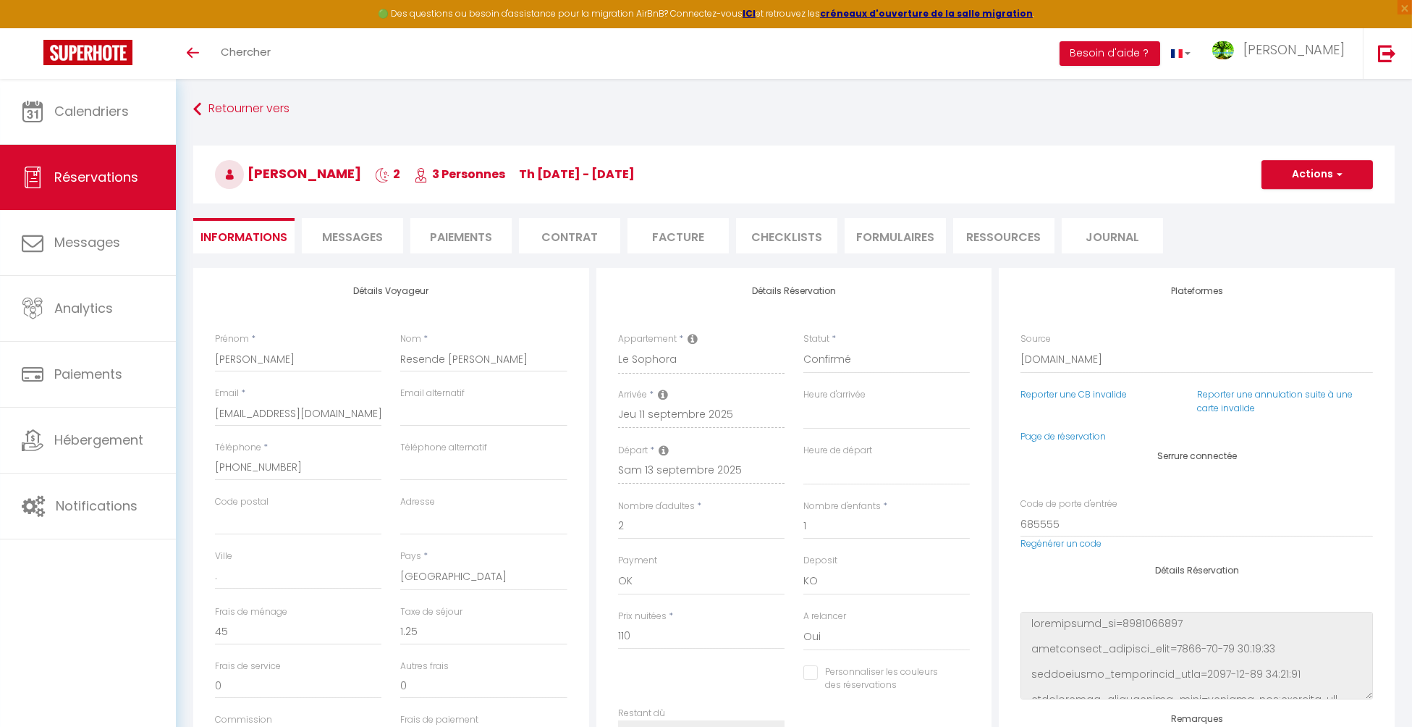
select select
click at [374, 224] on li "Messages" at bounding box center [352, 235] width 101 height 35
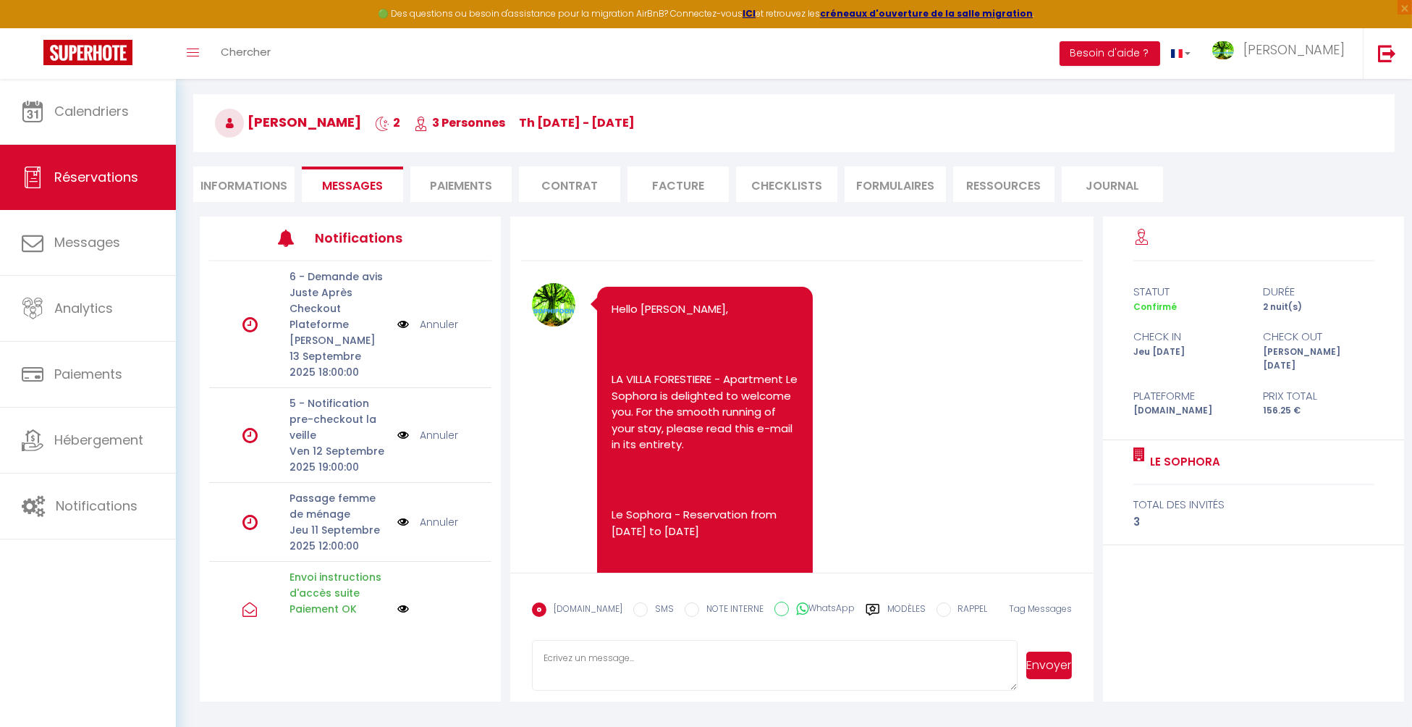
scroll to position [78, 0]
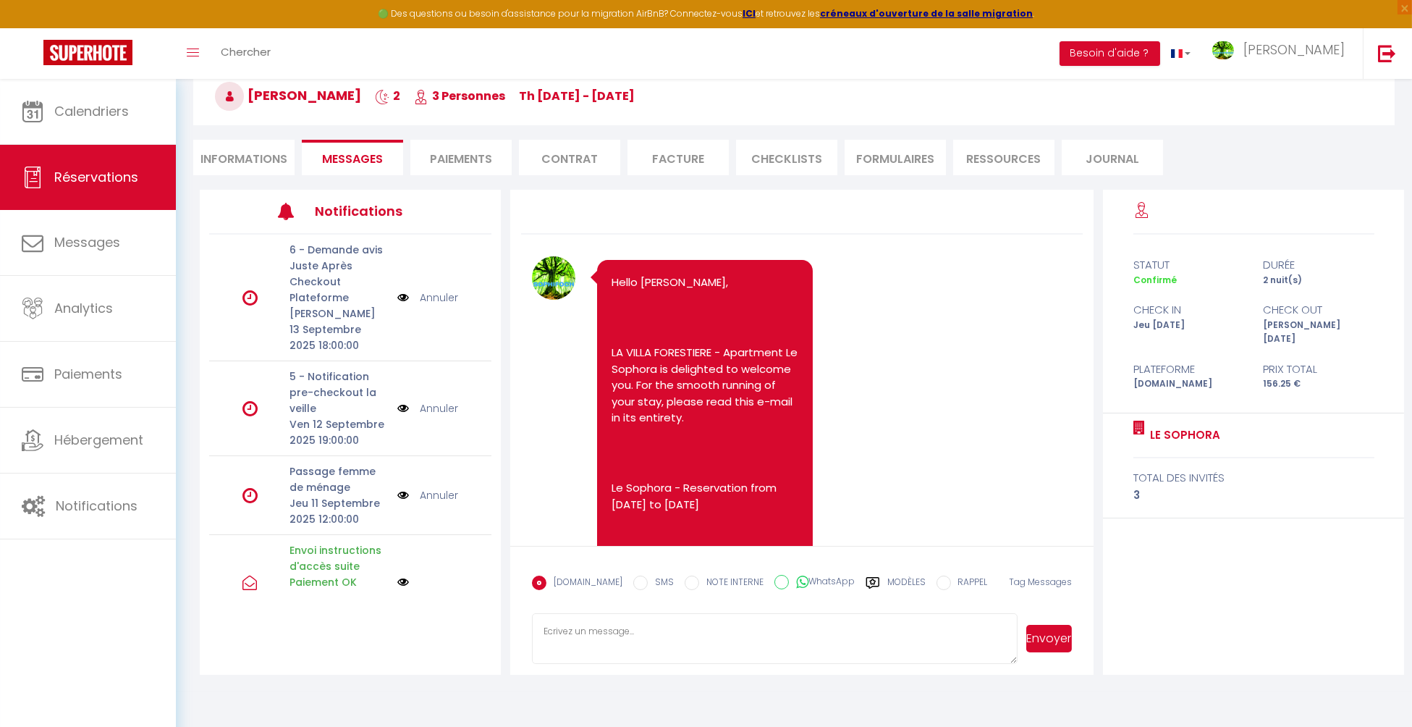
paste textarea "Access to your apartment by code on a small black keypad :"
click at [540, 627] on textarea "Access to your apartment by code on a small black keypad :" at bounding box center [775, 638] width 486 height 51
click at [840, 648] on textarea "Hello Access to your apartment by code on a small black keypad :" at bounding box center [775, 638] width 486 height 51
type textarea "Hello Access to your apartment by code on a small black keypad :"
click at [241, 159] on li "Informations" at bounding box center [243, 157] width 101 height 35
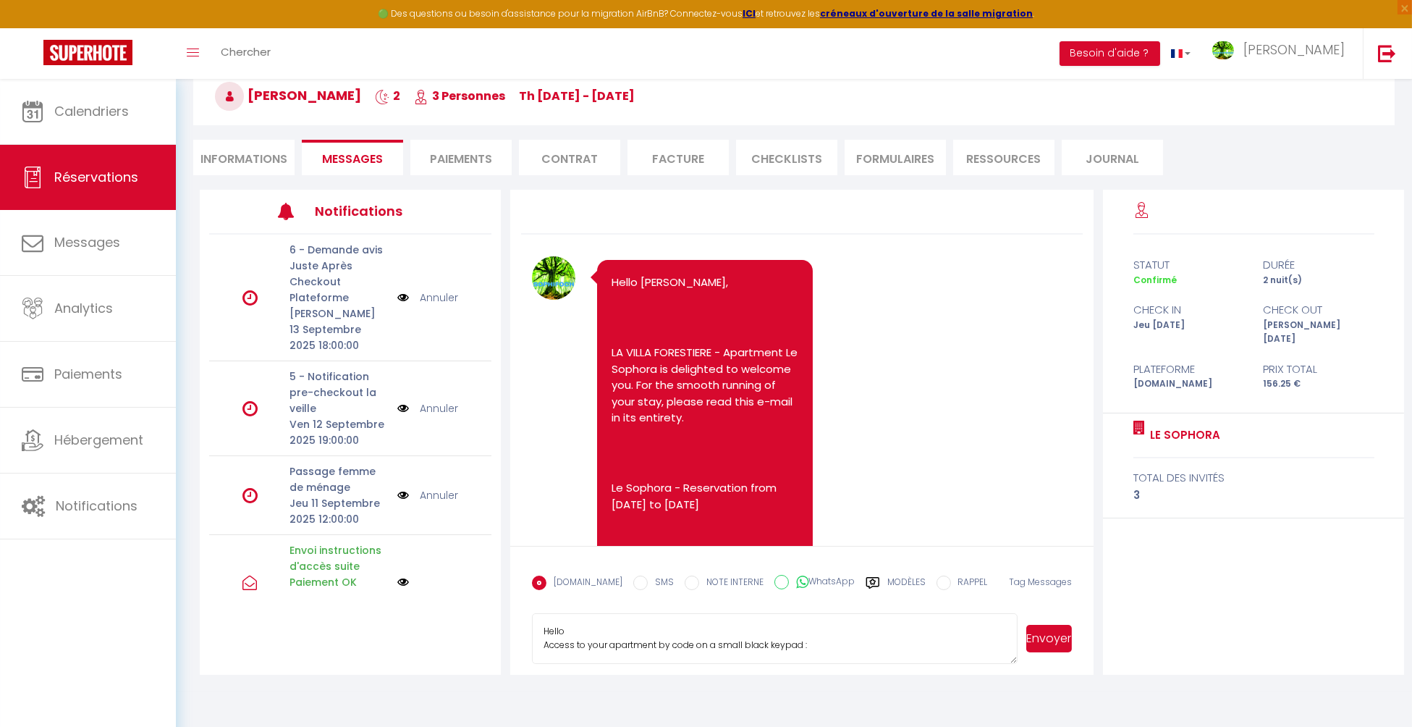
select select
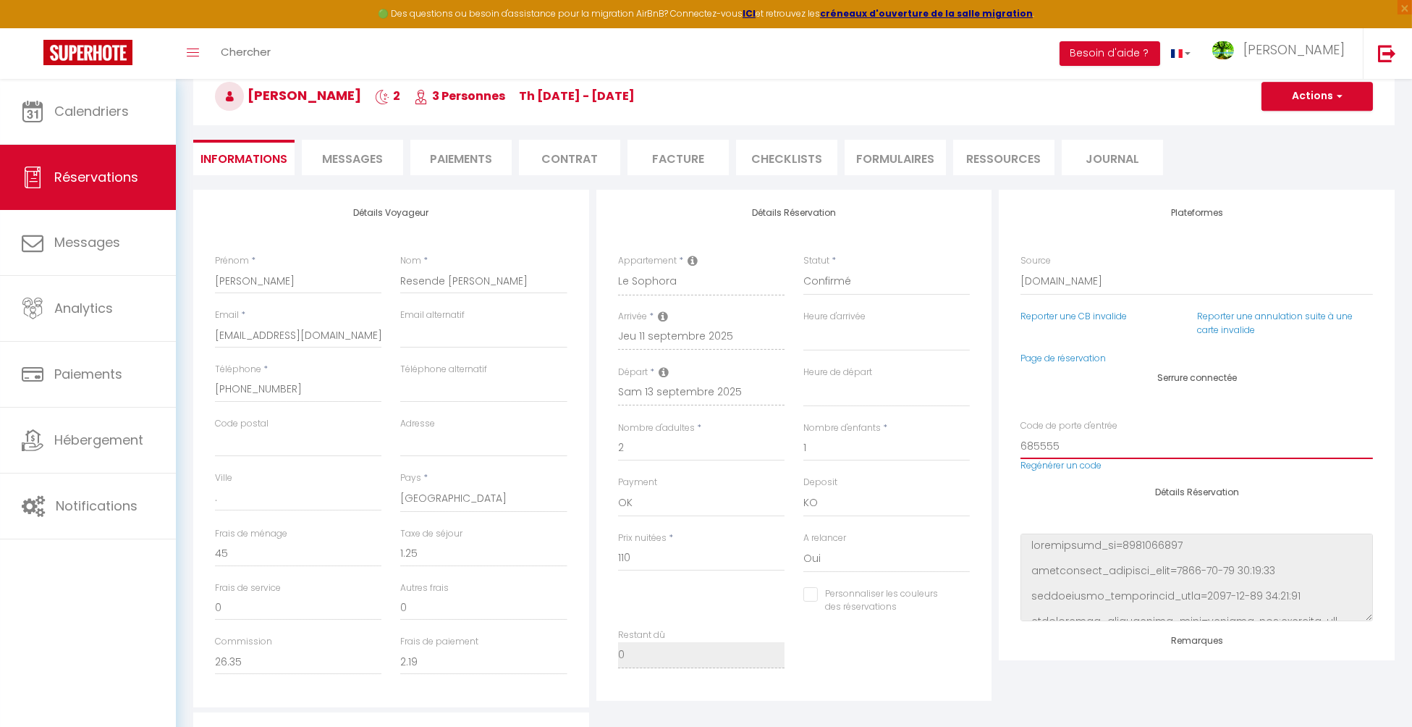
drag, startPoint x: 1060, startPoint y: 446, endPoint x: 950, endPoint y: 445, distance: 110.0
click at [943, 444] on div "Détails Voyageur Prénom * João Nom * Resende de Melo Email * jmelo.838276@guest…" at bounding box center [794, 448] width 1208 height 517
click at [340, 145] on li "Messages" at bounding box center [352, 157] width 101 height 35
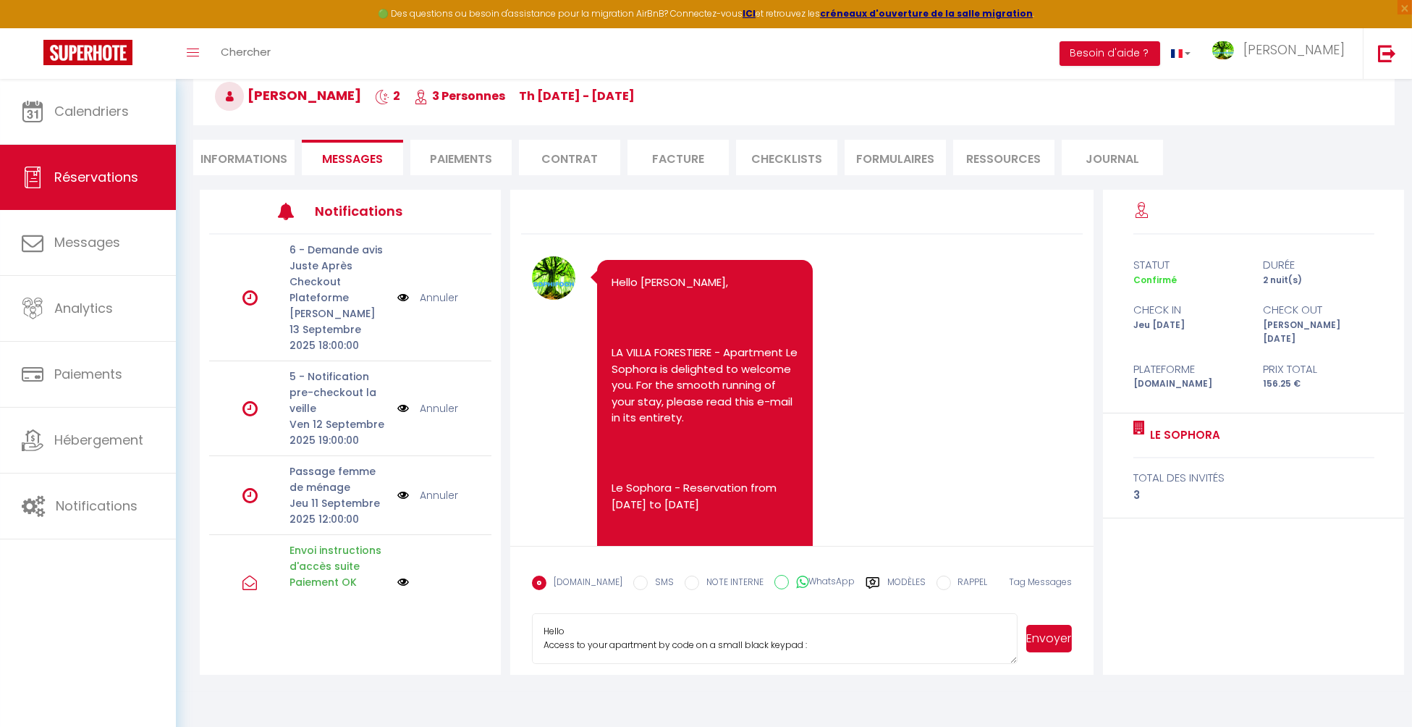
click at [825, 638] on textarea "Hello Access to your apartment by code on a small black keypad :" at bounding box center [775, 638] width 486 height 51
drag, startPoint x: 825, startPoint y: 637, endPoint x: 821, endPoint y: 644, distance: 8.4
click at [821, 644] on textarea "Hello Access to your apartment by code on a small black keypad :" at bounding box center [775, 638] width 486 height 51
paste textarea "685555"
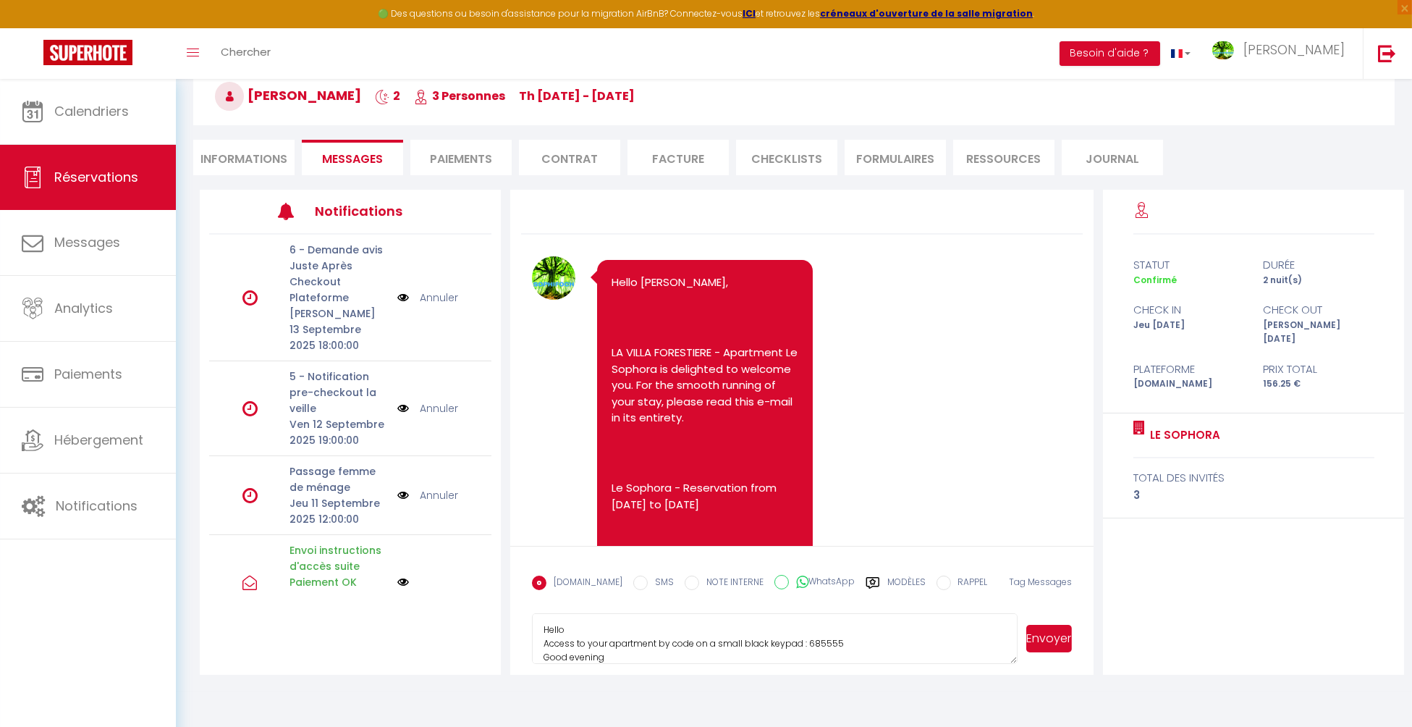
type textarea "Hello Access to your apartment by code on a small black keypad : 685555 Good ev…"
click at [1038, 635] on button "Envoyer" at bounding box center [1049, 638] width 46 height 27
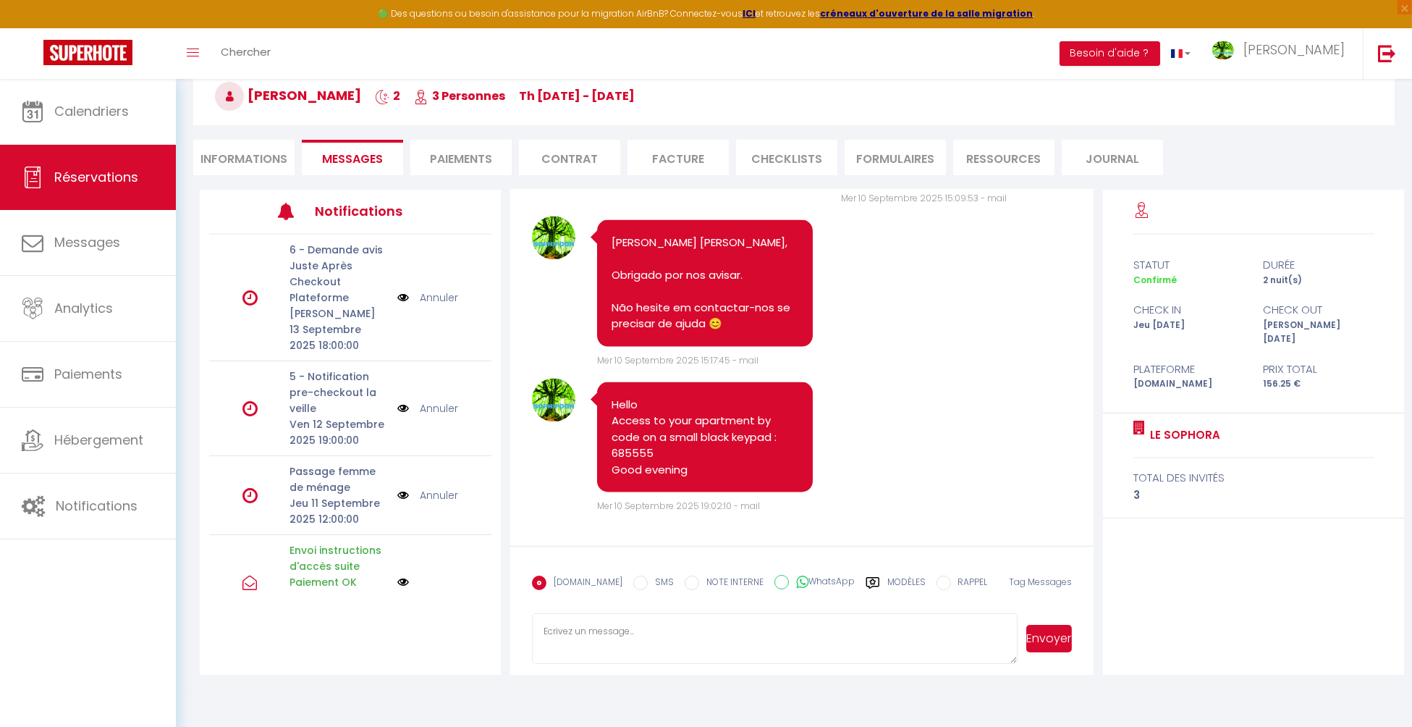
scroll to position [6322, 0]
click at [225, 161] on li "Informations" at bounding box center [243, 157] width 101 height 35
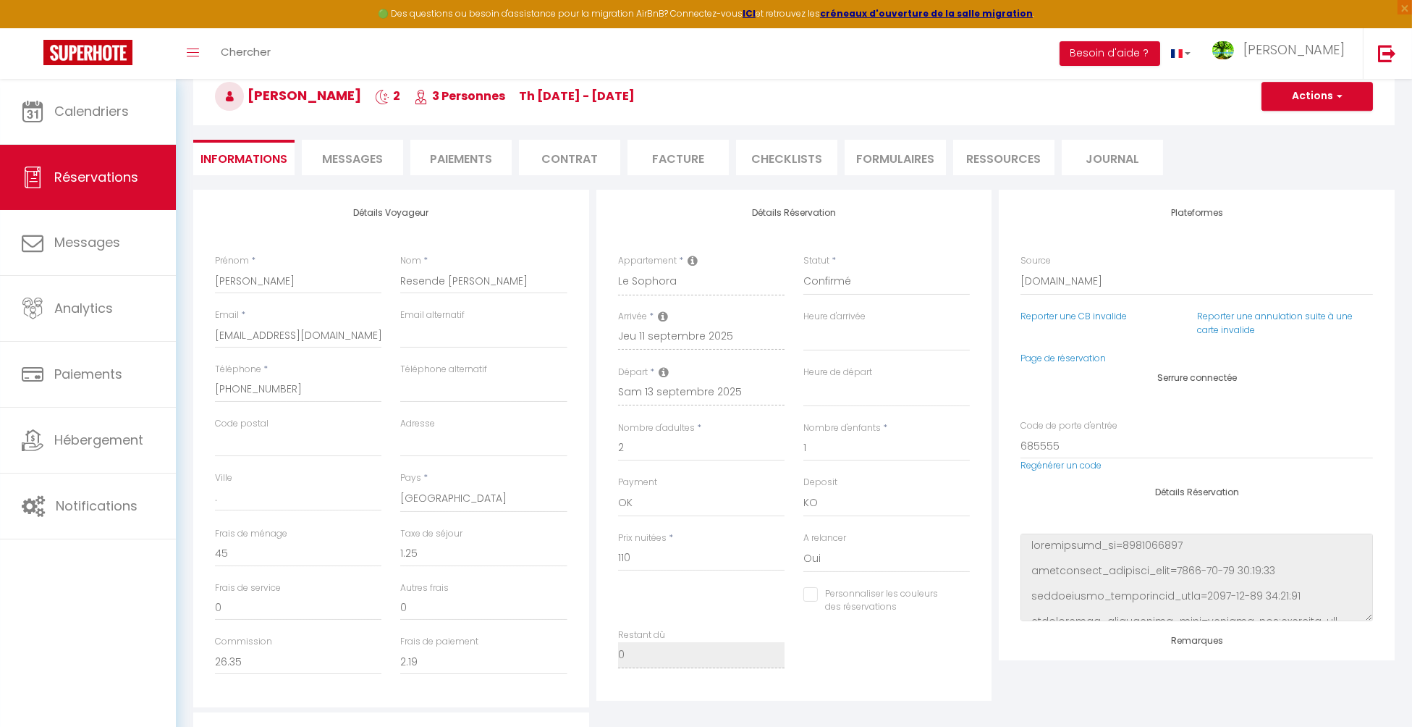
select select
checkbox input "false"
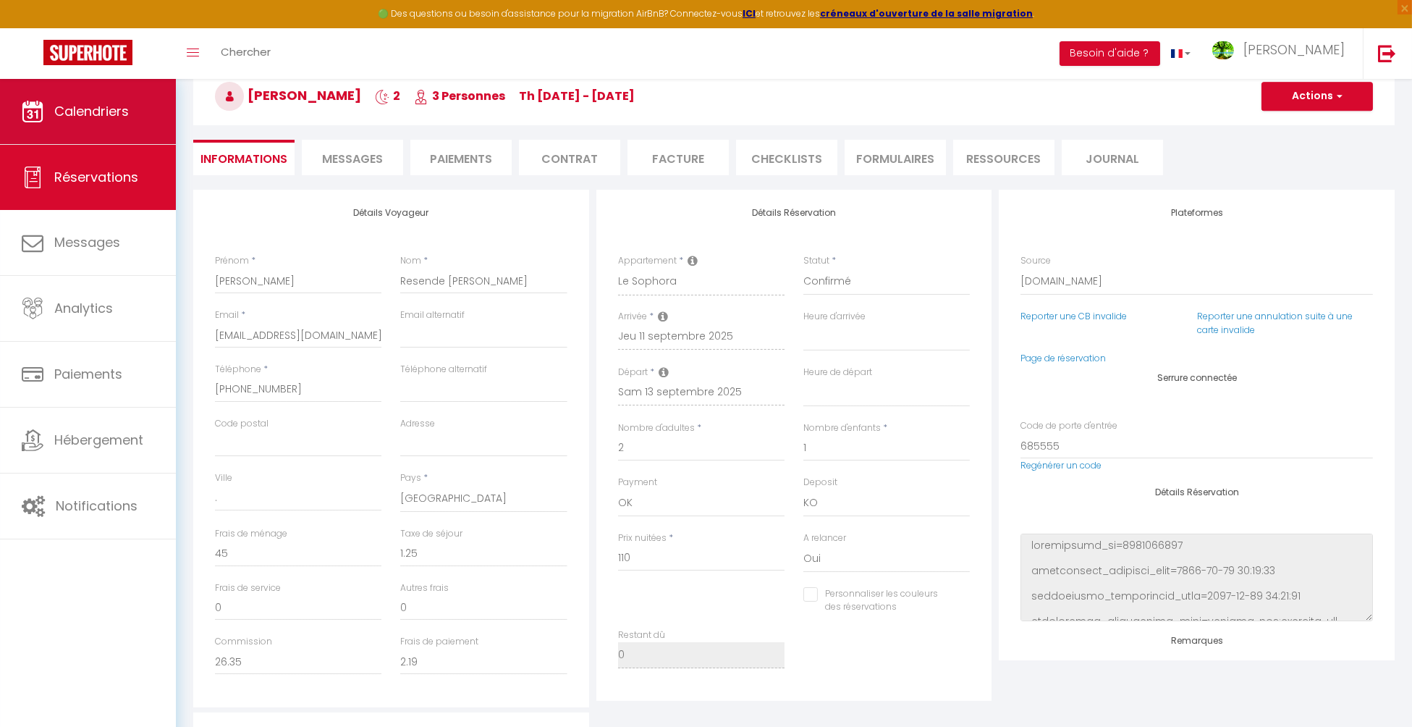
click at [106, 116] on span "Calendriers" at bounding box center [91, 111] width 75 height 18
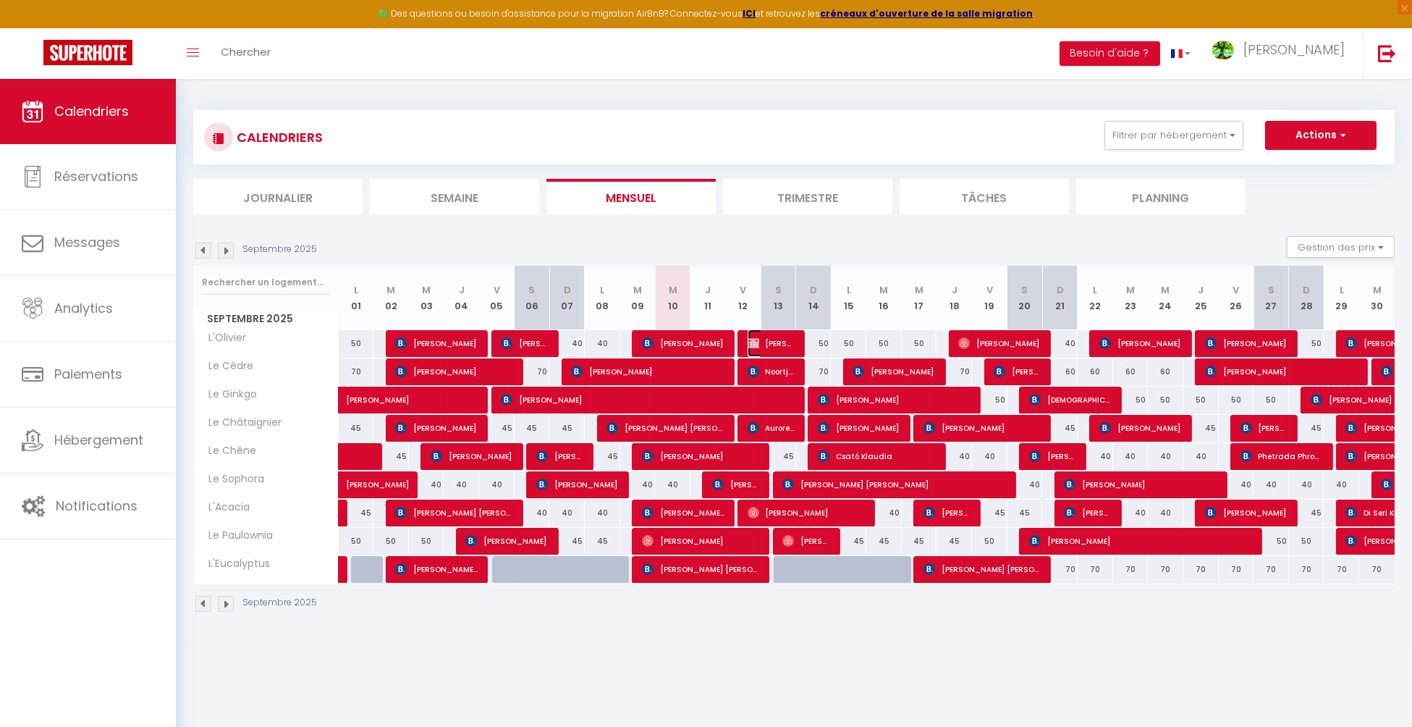
click at [765, 337] on span "[PERSON_NAME]" at bounding box center [771, 342] width 47 height 27
select select "OK"
select select "KO"
select select "0"
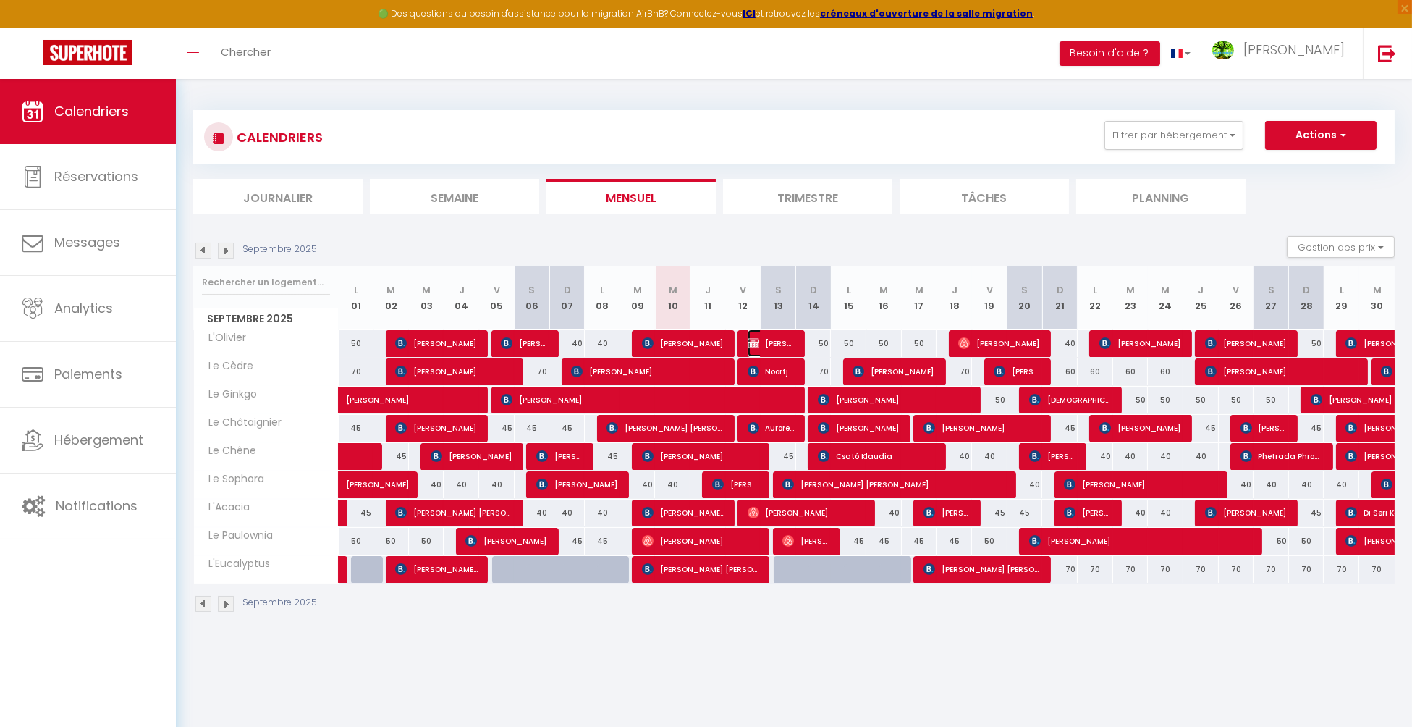
select select "1"
select select
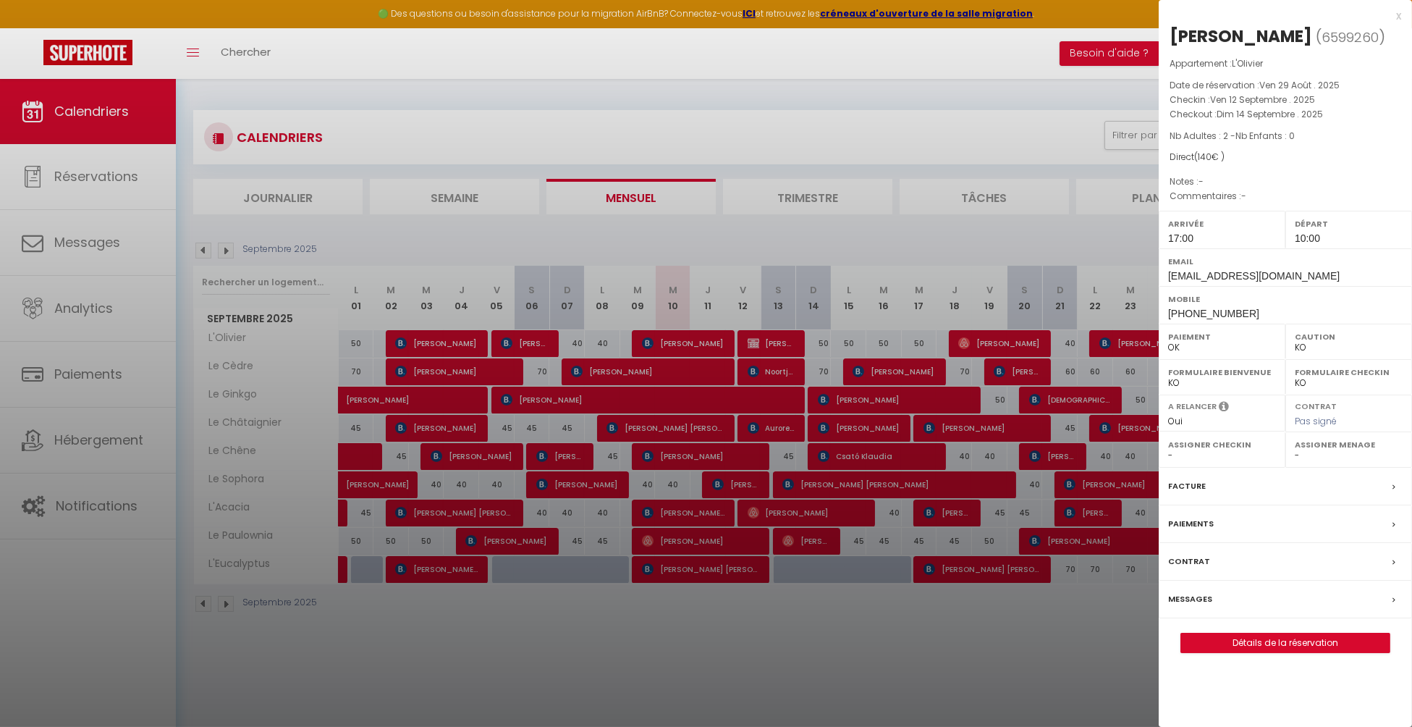
click at [765, 336] on div at bounding box center [706, 363] width 1412 height 727
